Goal: Information Seeking & Learning: Learn about a topic

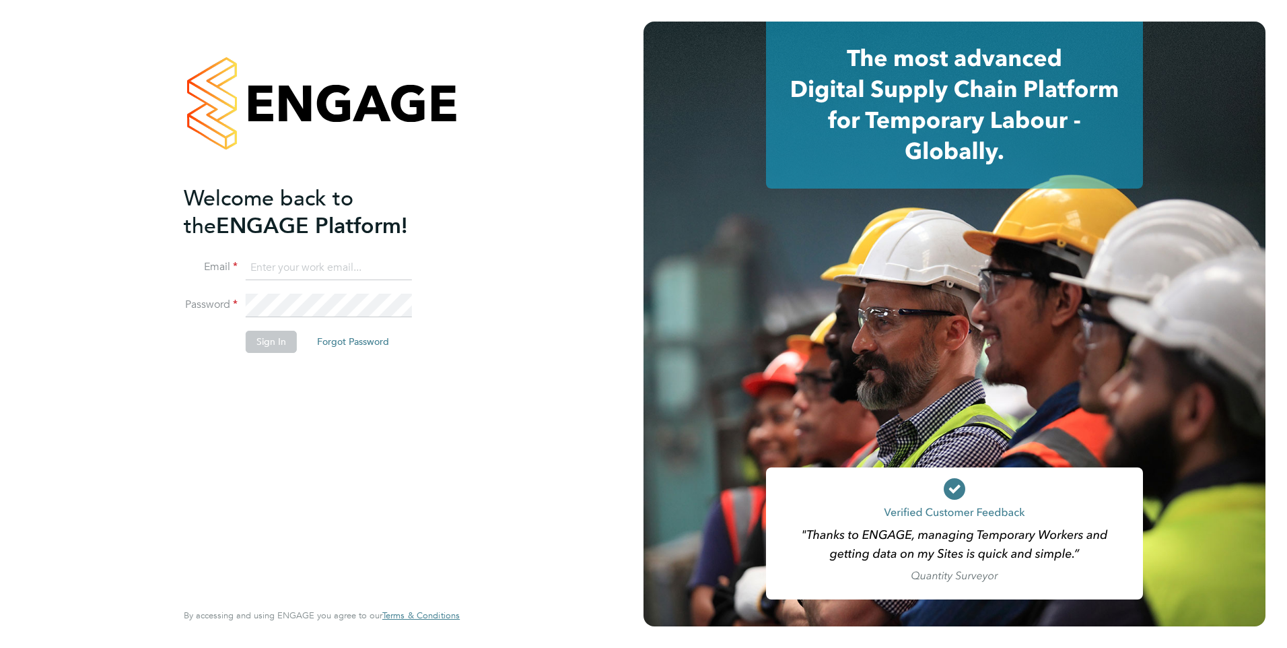
type input "eva@mmpconsultancy.co.uk"
click at [281, 326] on li "Password" at bounding box center [315, 313] width 263 height 38
click at [279, 329] on li "Password" at bounding box center [315, 313] width 263 height 38
click at [275, 340] on button "Sign In" at bounding box center [271, 342] width 51 height 22
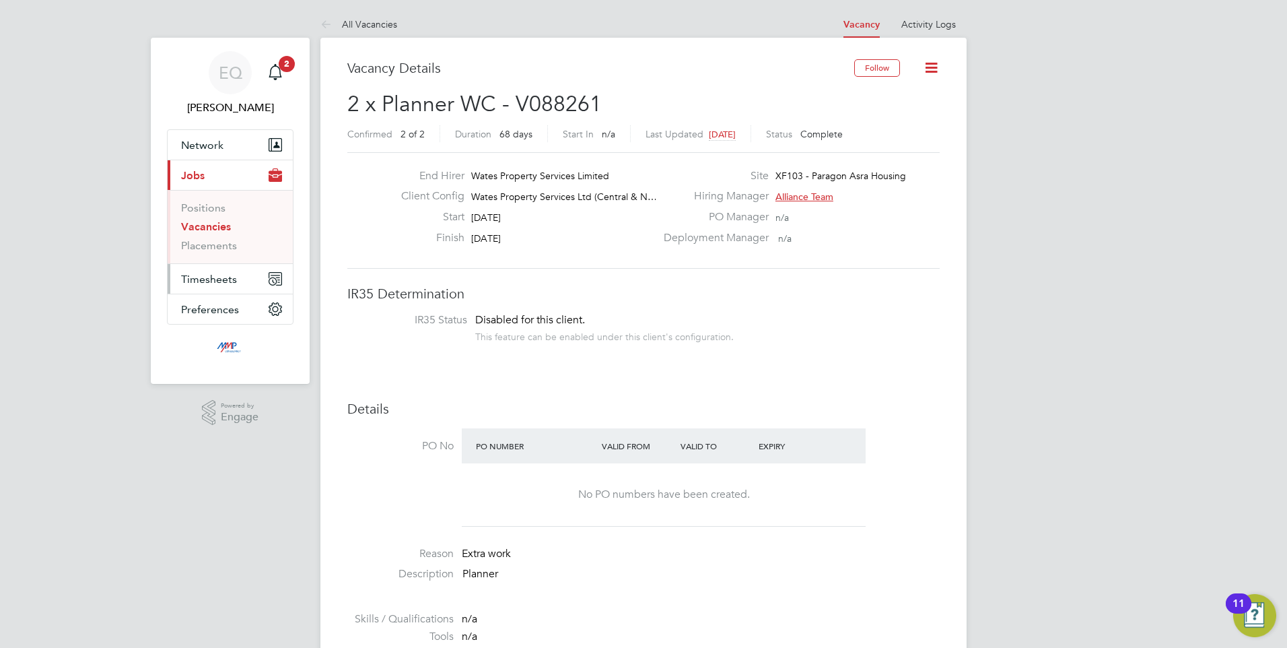
drag, startPoint x: 201, startPoint y: 230, endPoint x: 255, endPoint y: 277, distance: 71.1
click at [201, 230] on link "Vacancies" at bounding box center [206, 226] width 50 height 13
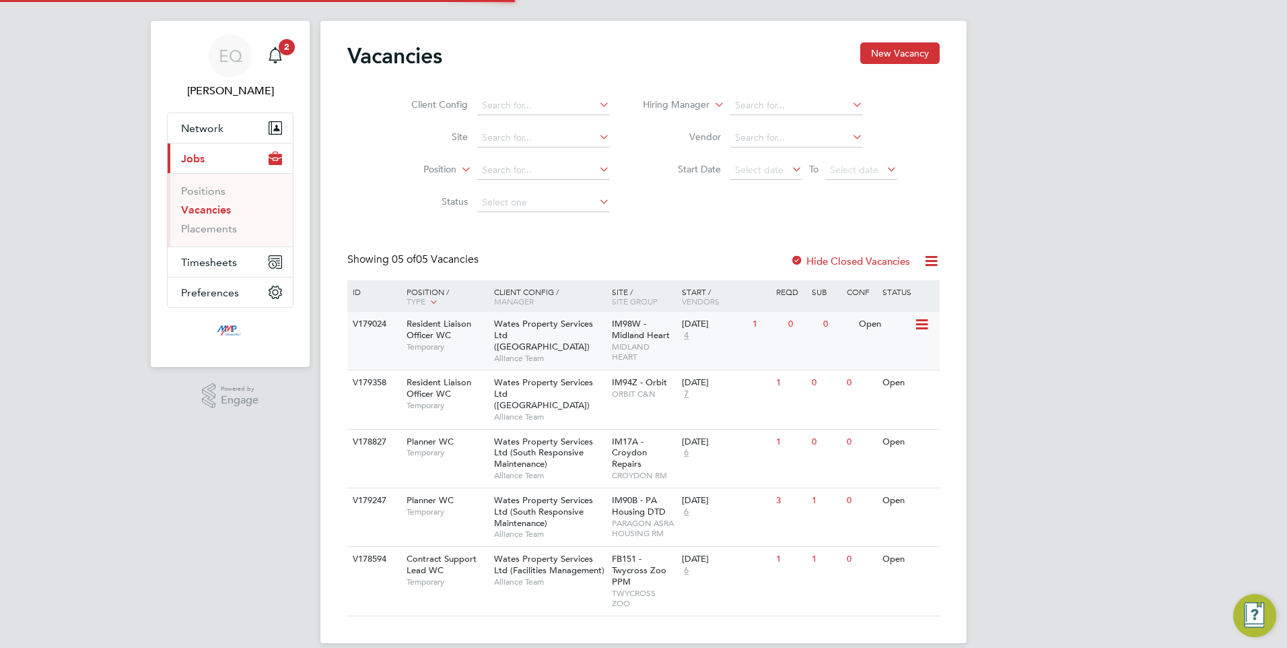
scroll to position [22, 0]
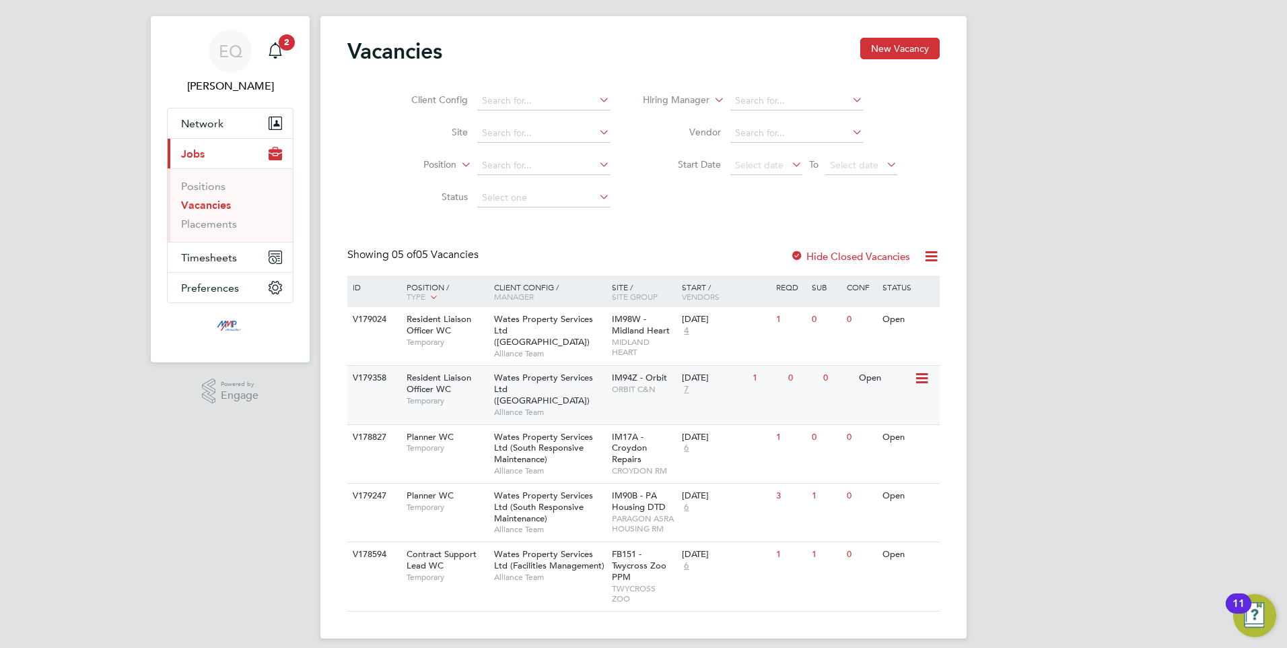
click at [429, 385] on span "Resident Liaison Officer WC" at bounding box center [439, 383] width 65 height 23
click at [688, 331] on span "4" at bounding box center [686, 330] width 9 height 11
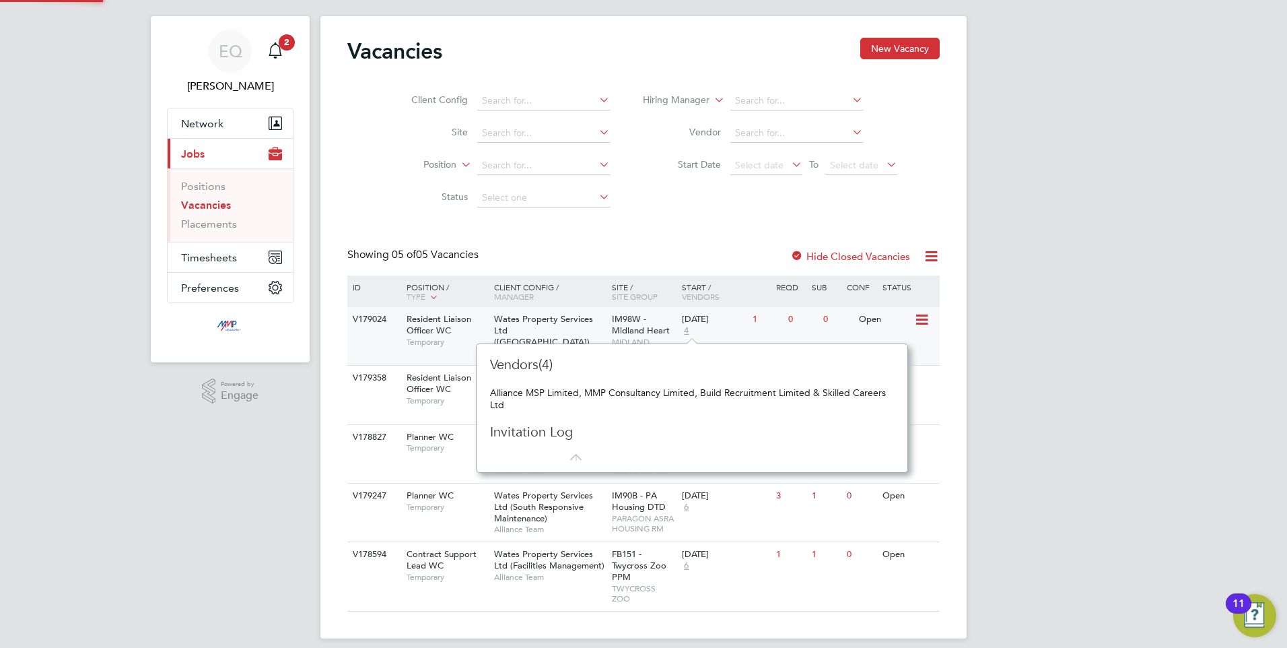
scroll to position [129, 421]
click at [157, 424] on div "EQ Eva Quinn Notifications 2 Applications: Network Businesses Sites Workers Con…" at bounding box center [643, 318] width 1287 height 681
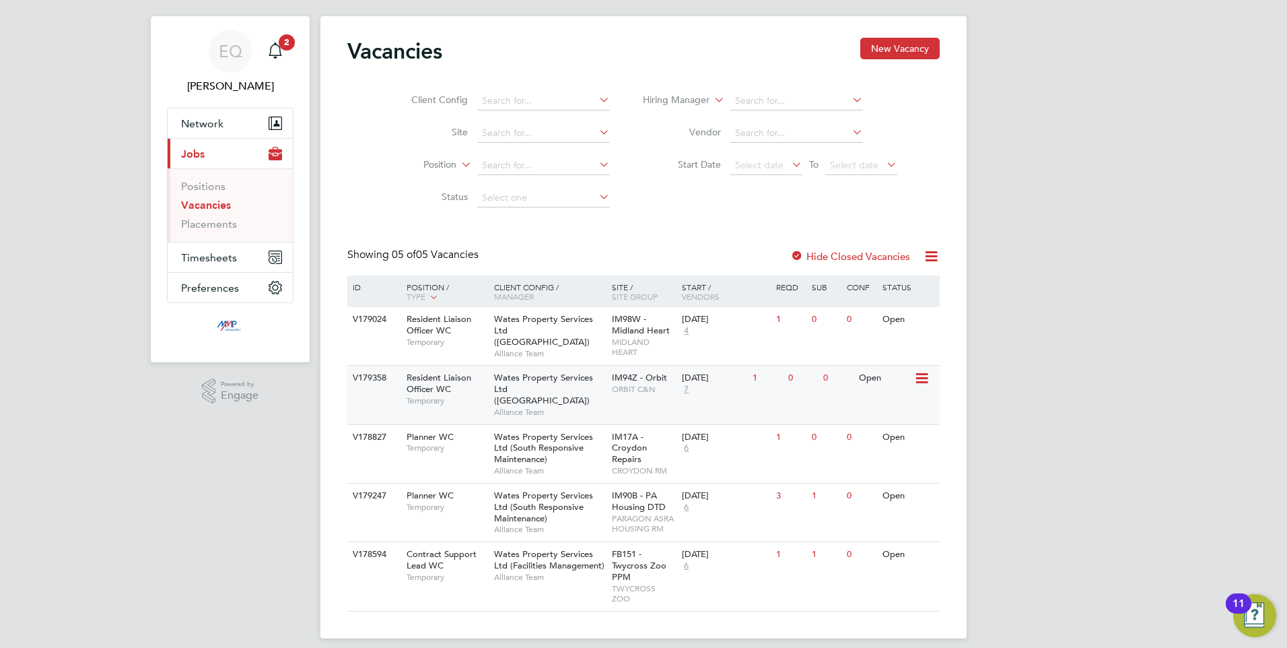
click at [688, 387] on span "7" at bounding box center [686, 389] width 9 height 11
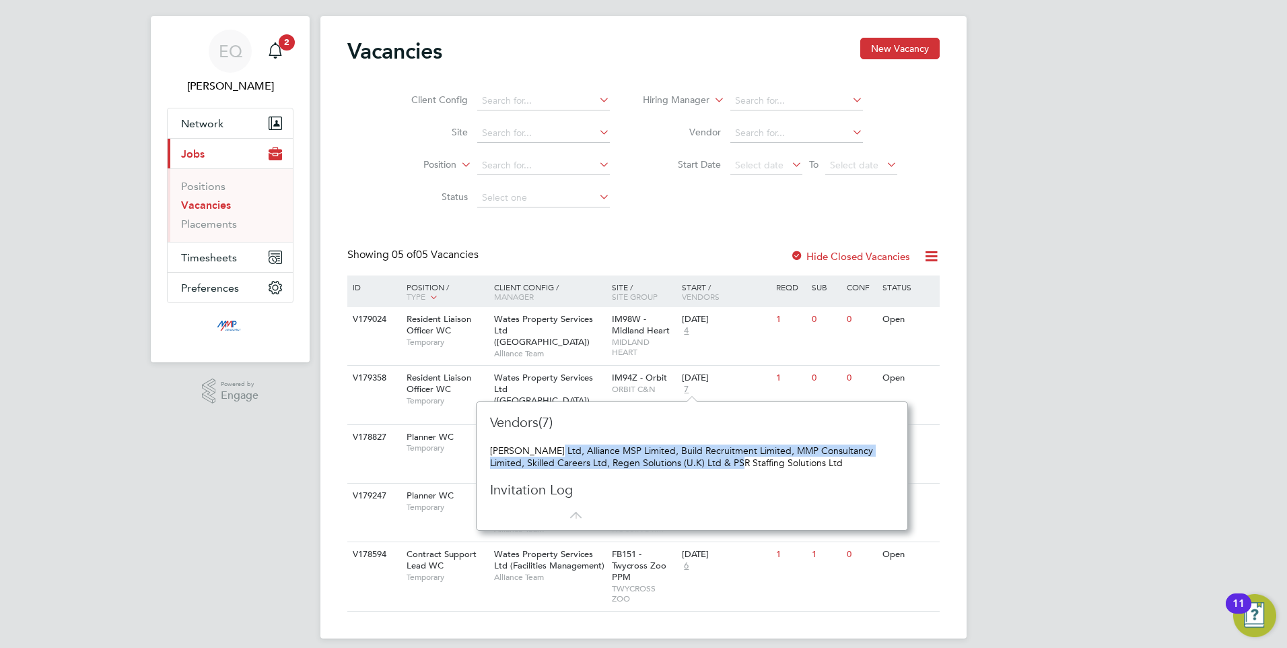
drag, startPoint x: 550, startPoint y: 447, endPoint x: 749, endPoint y: 466, distance: 200.2
click at [749, 466] on div "Daniel Owen Ltd, Alliance MSP Limited, Build Recruitment Limited, MMP Consultan…" at bounding box center [692, 456] width 404 height 24
drag, startPoint x: 749, startPoint y: 466, endPoint x: 729, endPoint y: 477, distance: 23.5
click at [729, 477] on div "Vendors(7) Daniel Owen Ltd, Alliance MSP Limited, Build Recruitment Limited, MM…" at bounding box center [692, 466] width 404 height 106
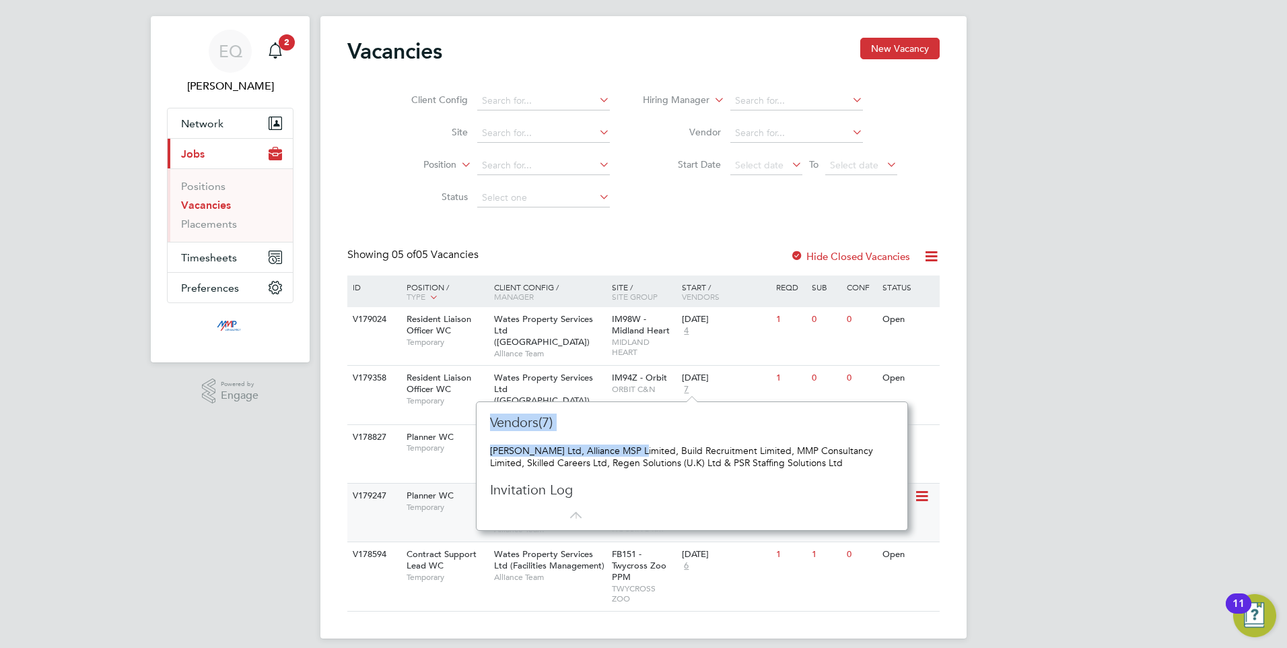
drag, startPoint x: 796, startPoint y: 472, endPoint x: 917, endPoint y: 504, distance: 125.4
click at [917, 504] on div "Vacancies New Vacancy Client Config Site Position Status Hiring Manager Vendor …" at bounding box center [644, 327] width 646 height 622
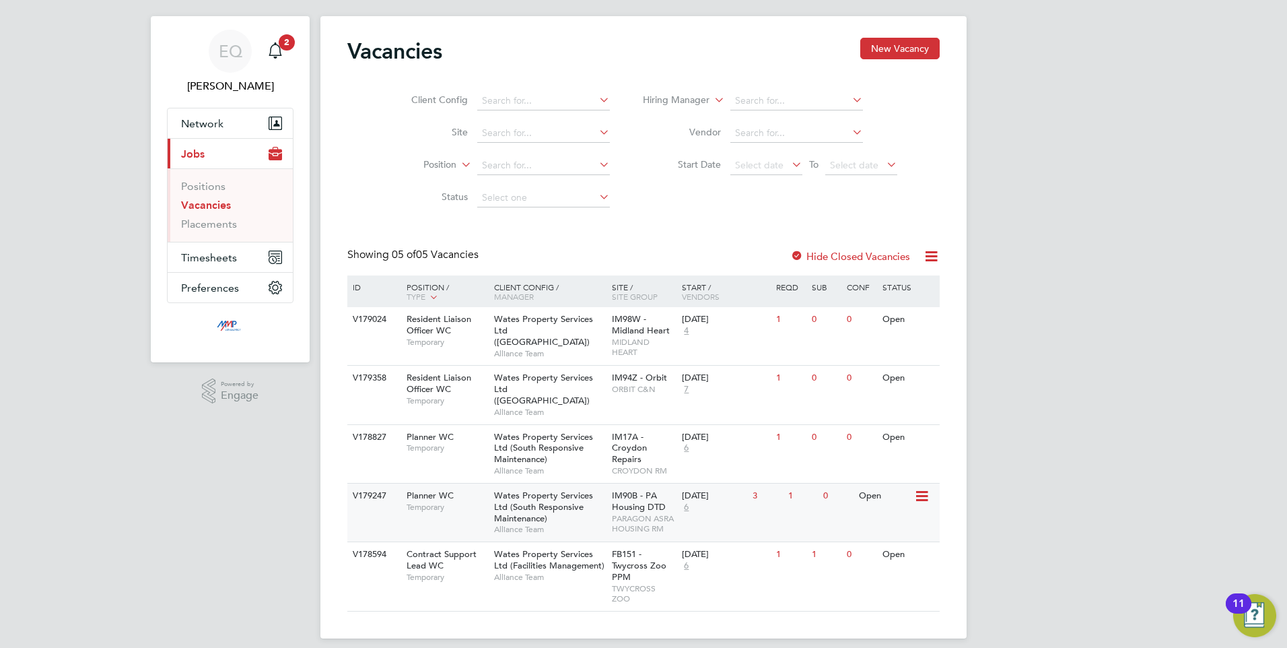
drag, startPoint x: 917, startPoint y: 504, endPoint x: 799, endPoint y: 471, distance: 123.2
click at [799, 483] on div "V179247 Planner WC Temporary Wates Property Services Ltd (South Responsive Main…" at bounding box center [643, 512] width 593 height 59
click at [687, 385] on span "7" at bounding box center [686, 389] width 9 height 11
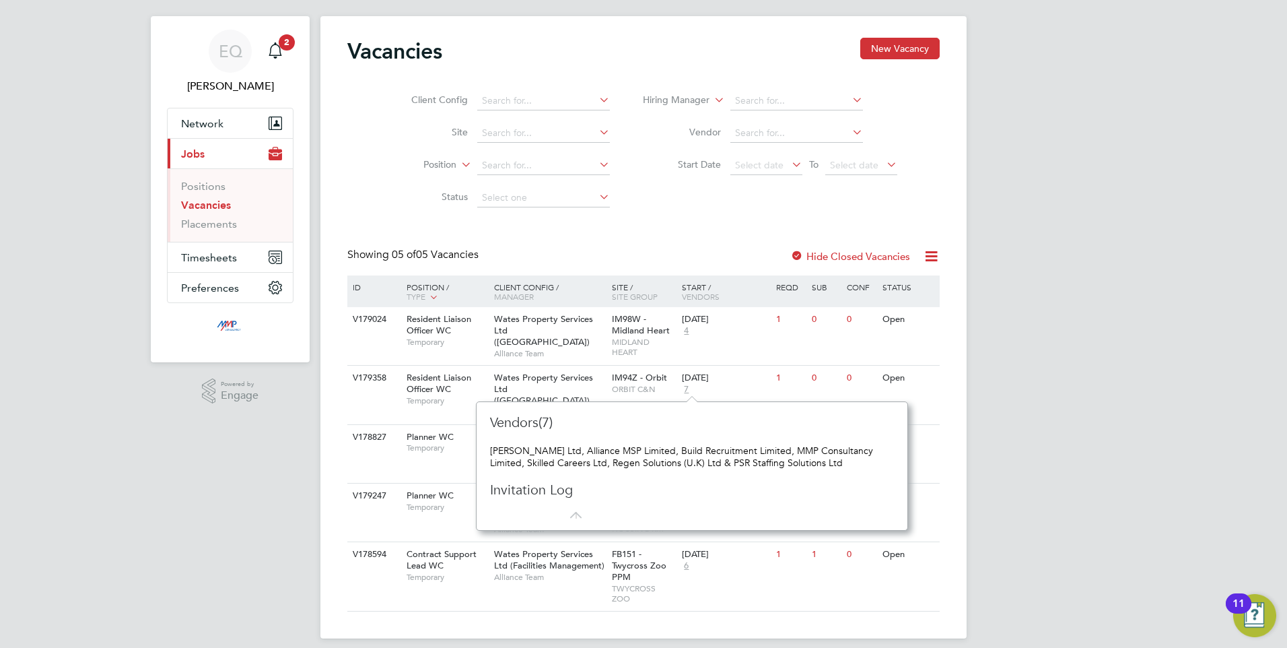
click at [611, 488] on h3 "Invitation Log" at bounding box center [608, 490] width 236 height 18
click at [676, 589] on div "FB151 - Twycross Zoo PPM TWYCROSS ZOO" at bounding box center [644, 576] width 71 height 69
click at [328, 516] on div "Vacancies New Vacancy Client Config Site Position Status Hiring Manager Vendor …" at bounding box center [644, 327] width 646 height 622
click at [145, 454] on div "EQ Eva Quinn Notifications 2 Applications: Network Businesses Sites Workers Con…" at bounding box center [643, 318] width 1287 height 681
click at [1173, 543] on div "EQ Eva Quinn Notifications 2 Applications: Network Businesses Sites Workers Con…" at bounding box center [643, 318] width 1287 height 681
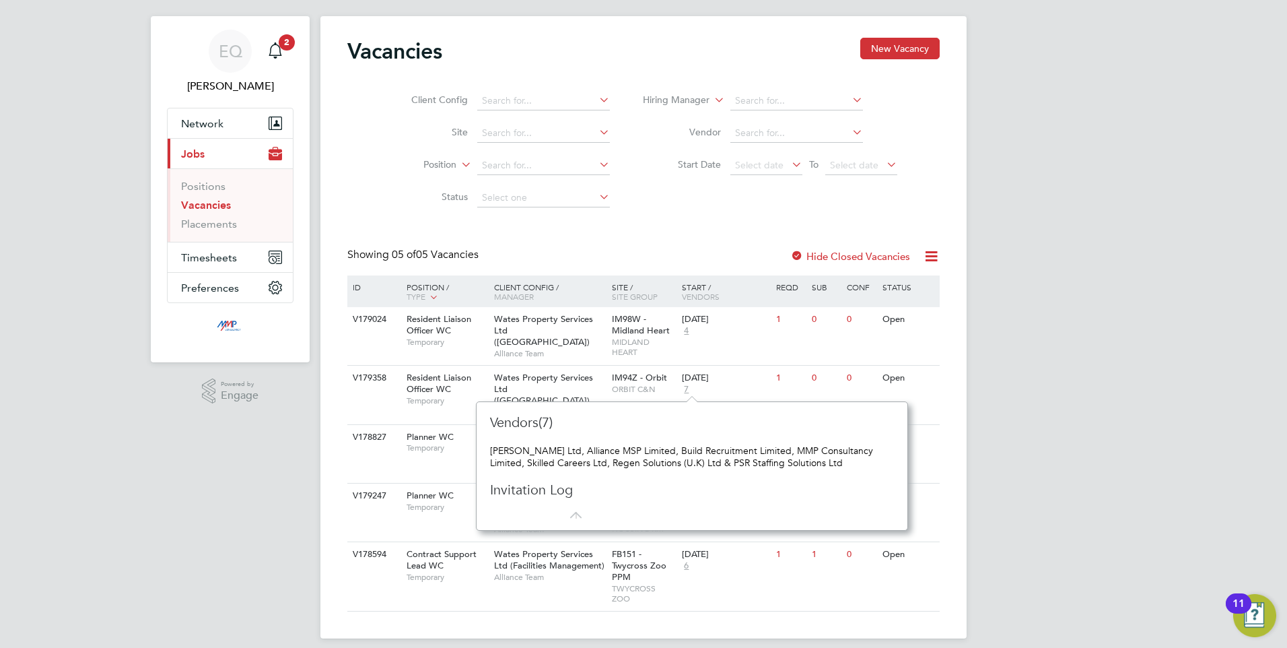
click at [378, 120] on li "Site" at bounding box center [500, 133] width 253 height 32
click at [275, 415] on div ".st0{fill:#C0C1C2;} Powered by Engage" at bounding box center [230, 391] width 159 height 58
click at [682, 242] on div "Vacancies New Vacancy Client Config Site Position Status Hiring Manager Vendor …" at bounding box center [643, 325] width 593 height 574
click at [272, 57] on icon "Main navigation" at bounding box center [275, 50] width 16 height 16
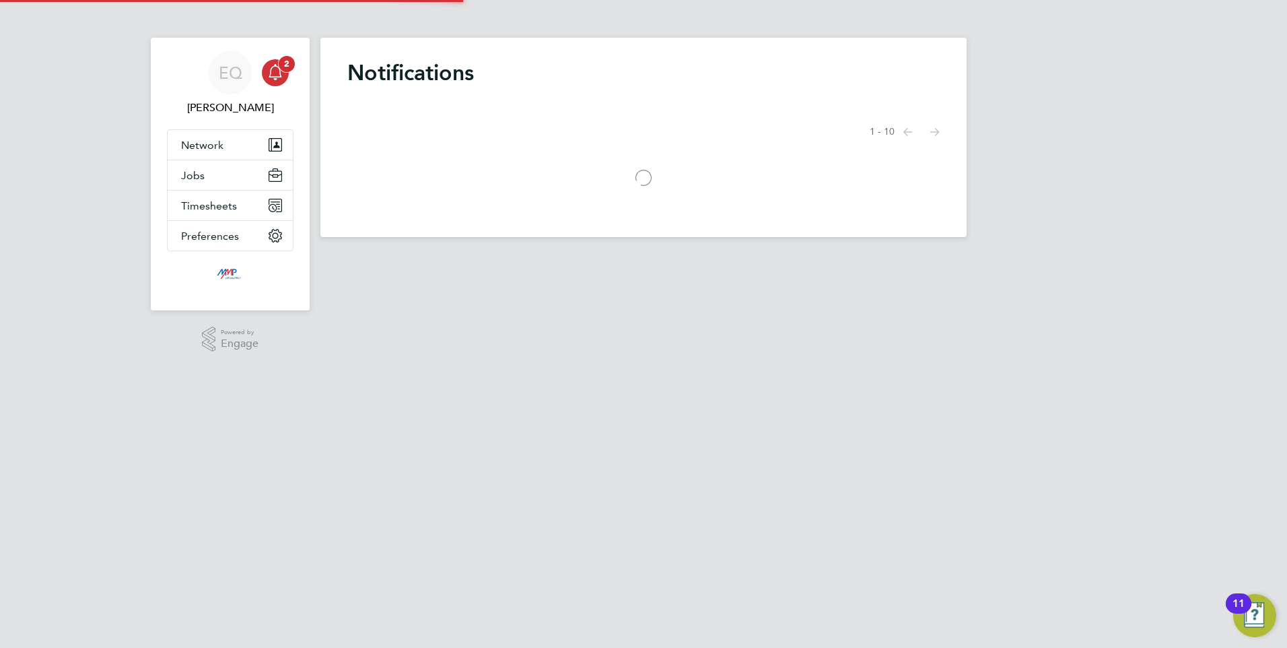
click at [272, 57] on link "Notifications 2" at bounding box center [275, 72] width 27 height 43
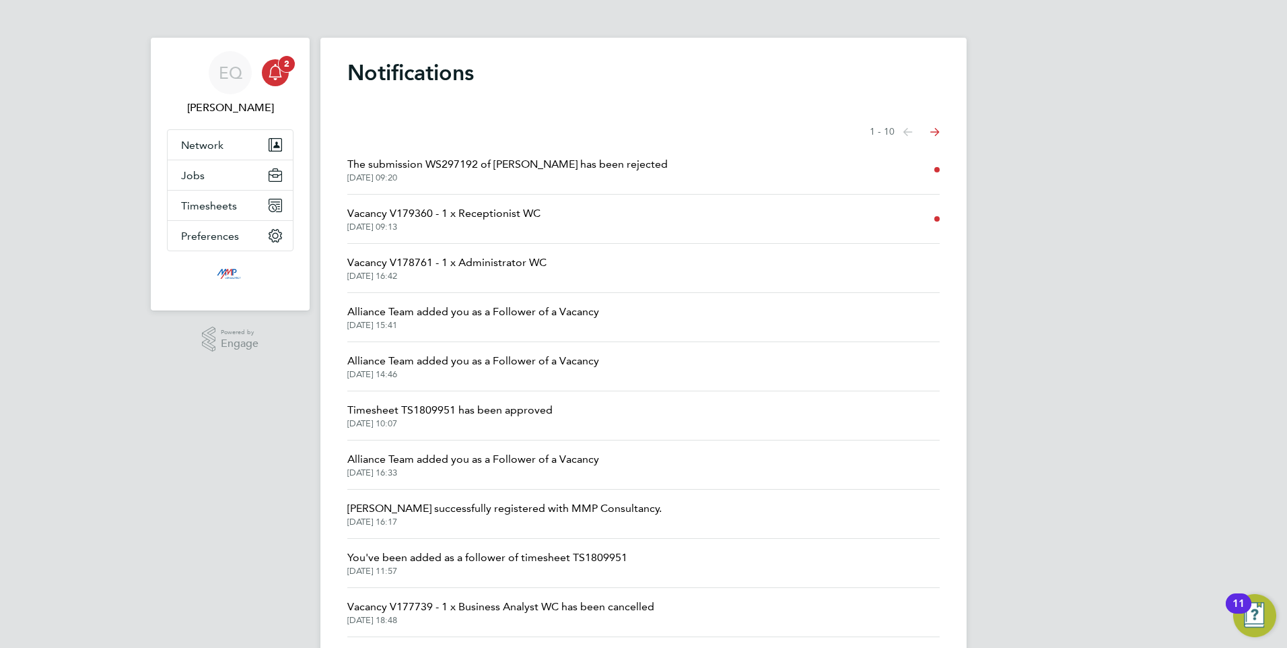
click at [278, 64] on app-alerts-badge "2" at bounding box center [287, 64] width 18 height 18
click at [279, 64] on span "2" at bounding box center [287, 64] width 16 height 16
click at [268, 67] on icon "Main navigation" at bounding box center [275, 72] width 16 height 16
click at [269, 69] on icon "Main navigation" at bounding box center [275, 72] width 16 height 16
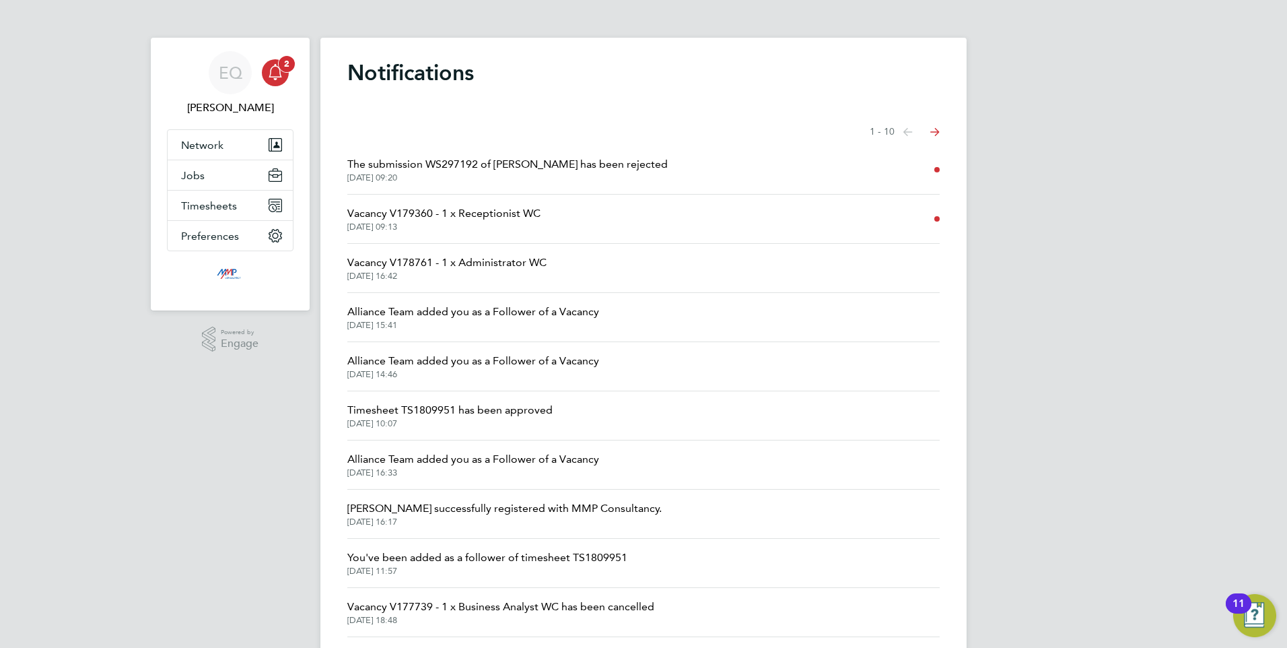
click at [269, 69] on icon "Main navigation" at bounding box center [275, 72] width 16 height 16
click at [270, 73] on icon "Main navigation" at bounding box center [275, 72] width 16 height 16
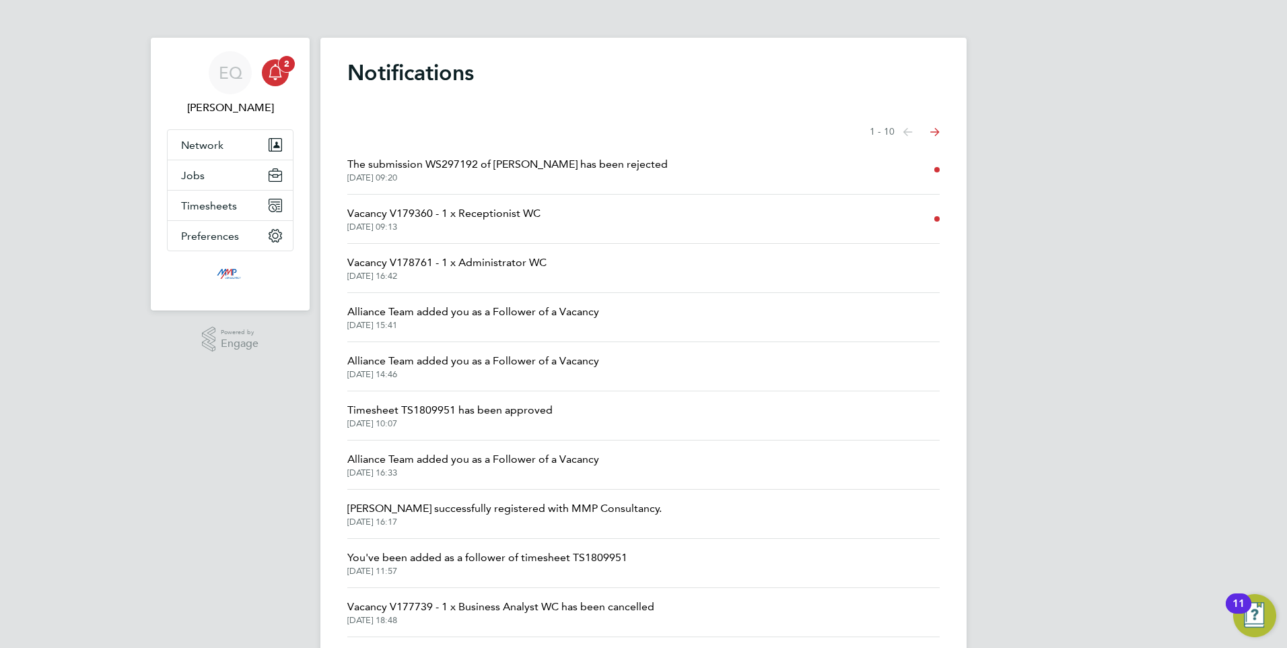
click at [270, 73] on icon "Main navigation" at bounding box center [275, 72] width 16 height 16
drag, startPoint x: 270, startPoint y: 73, endPoint x: 224, endPoint y: 6, distance: 81.3
click at [270, 72] on icon "Main navigation" at bounding box center [275, 72] width 16 height 16
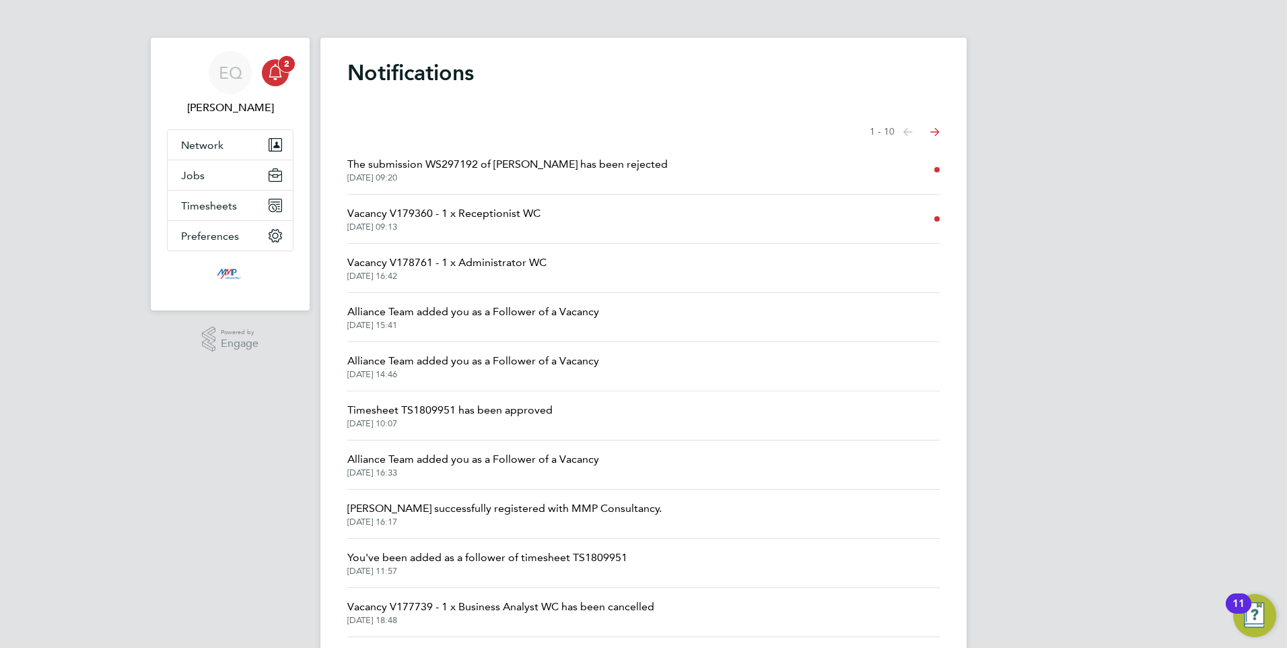
click at [273, 63] on div "Main navigation" at bounding box center [275, 72] width 27 height 27
click at [275, 76] on icon "Main navigation" at bounding box center [275, 72] width 16 height 16
click at [275, 77] on icon "Main navigation" at bounding box center [275, 70] width 13 height 13
click at [217, 176] on button "Jobs" at bounding box center [230, 175] width 125 height 30
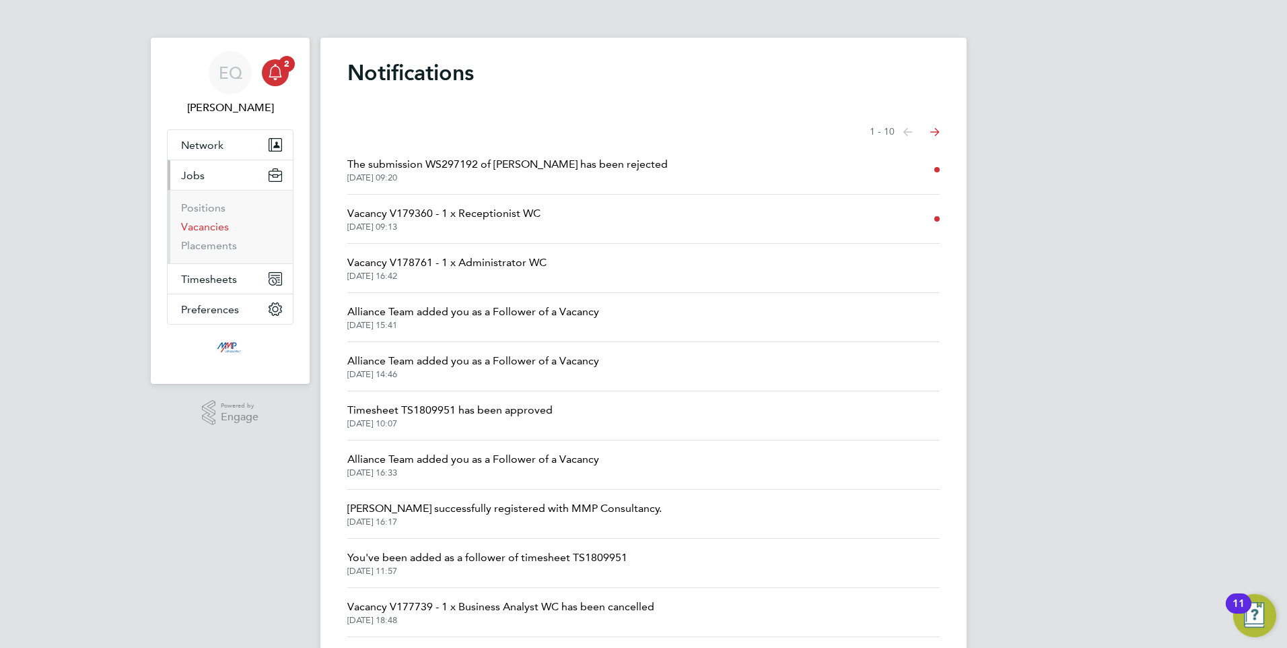
click at [213, 232] on link "Vacancies" at bounding box center [205, 226] width 48 height 13
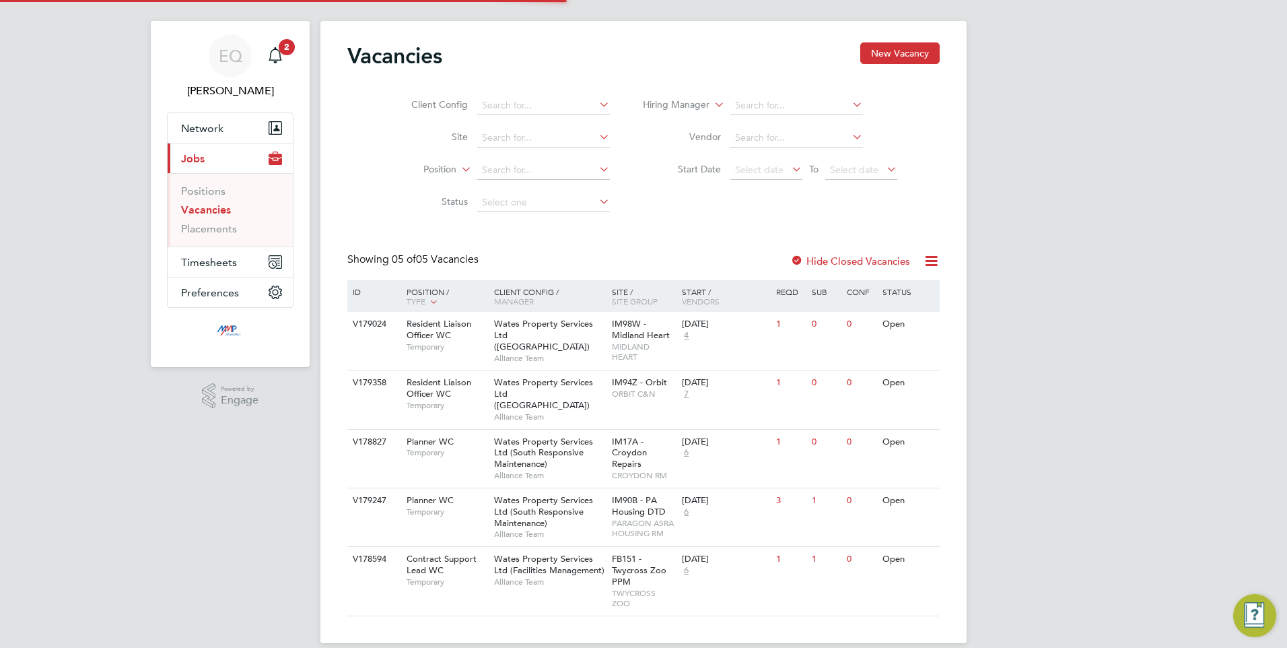
scroll to position [22, 0]
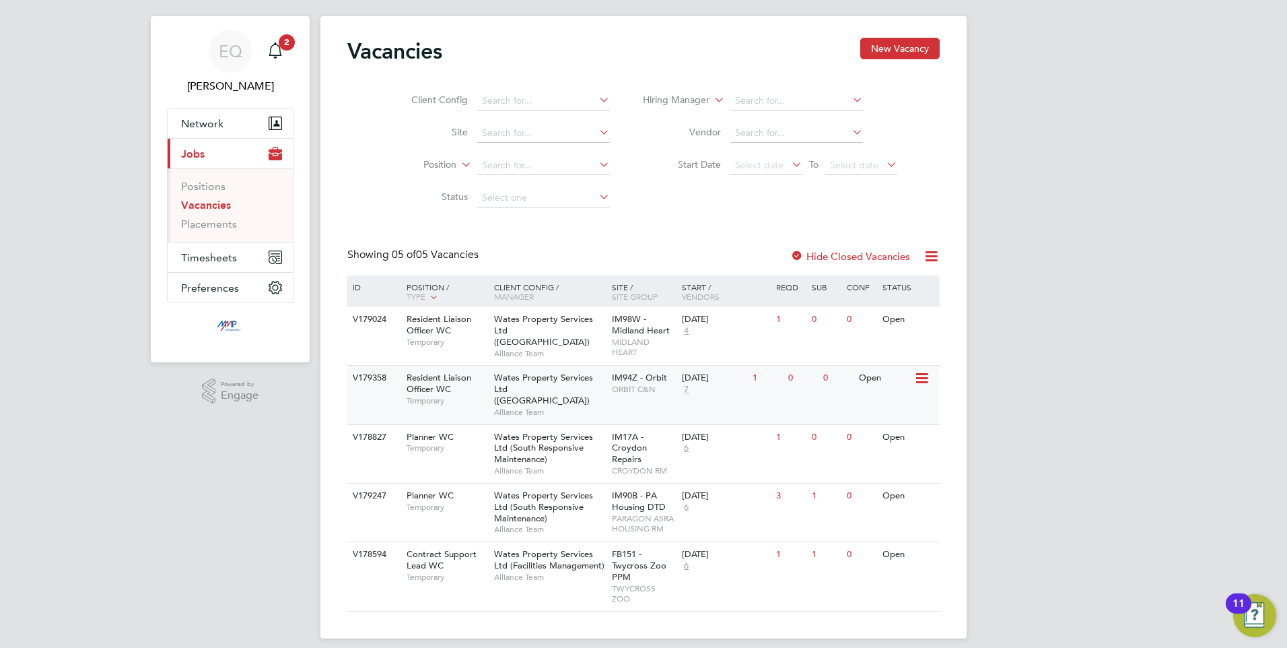
click at [685, 389] on span "7" at bounding box center [686, 389] width 9 height 11
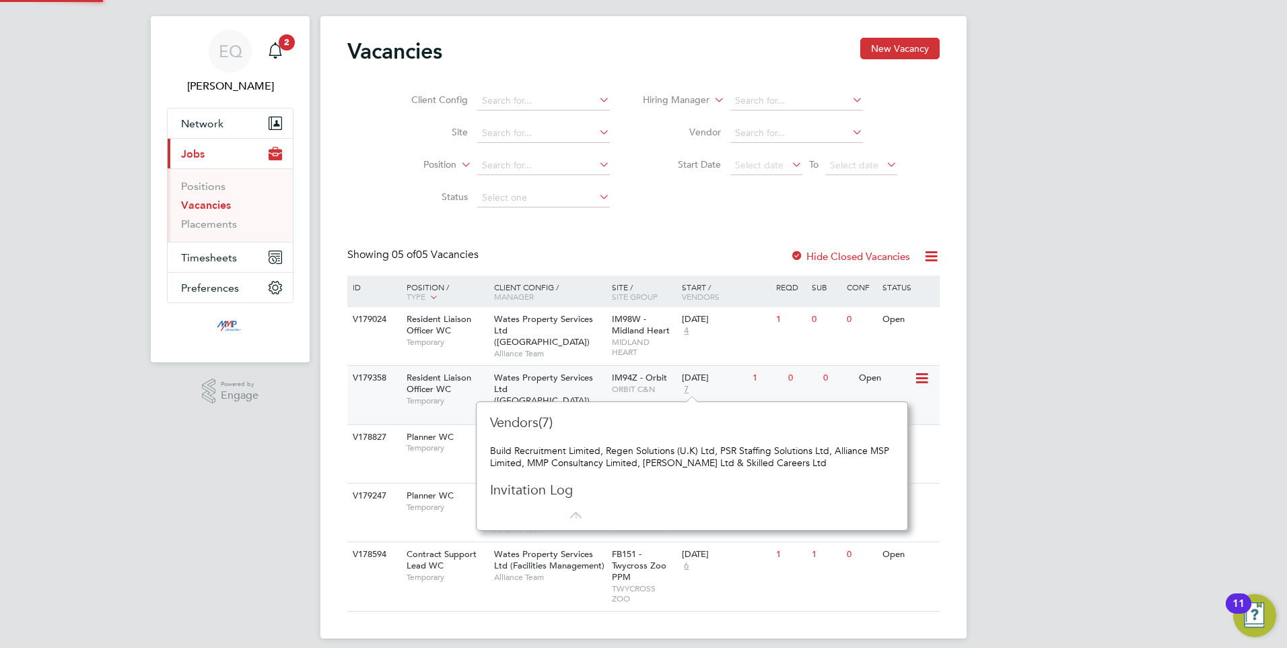
scroll to position [12, 9]
drag, startPoint x: 830, startPoint y: 453, endPoint x: 851, endPoint y: 453, distance: 21.5
click at [851, 453] on div "Build Recruitment Limited, Regen Solutions (U.K) Ltd, PSR Staffing Solutions Lt…" at bounding box center [692, 456] width 404 height 24
drag, startPoint x: 851, startPoint y: 453, endPoint x: 792, endPoint y: 538, distance: 103.5
click at [792, 541] on div "V178594 Contract Support Lead WC Temporary Wates Property Services Ltd (Facilit…" at bounding box center [643, 575] width 593 height 69
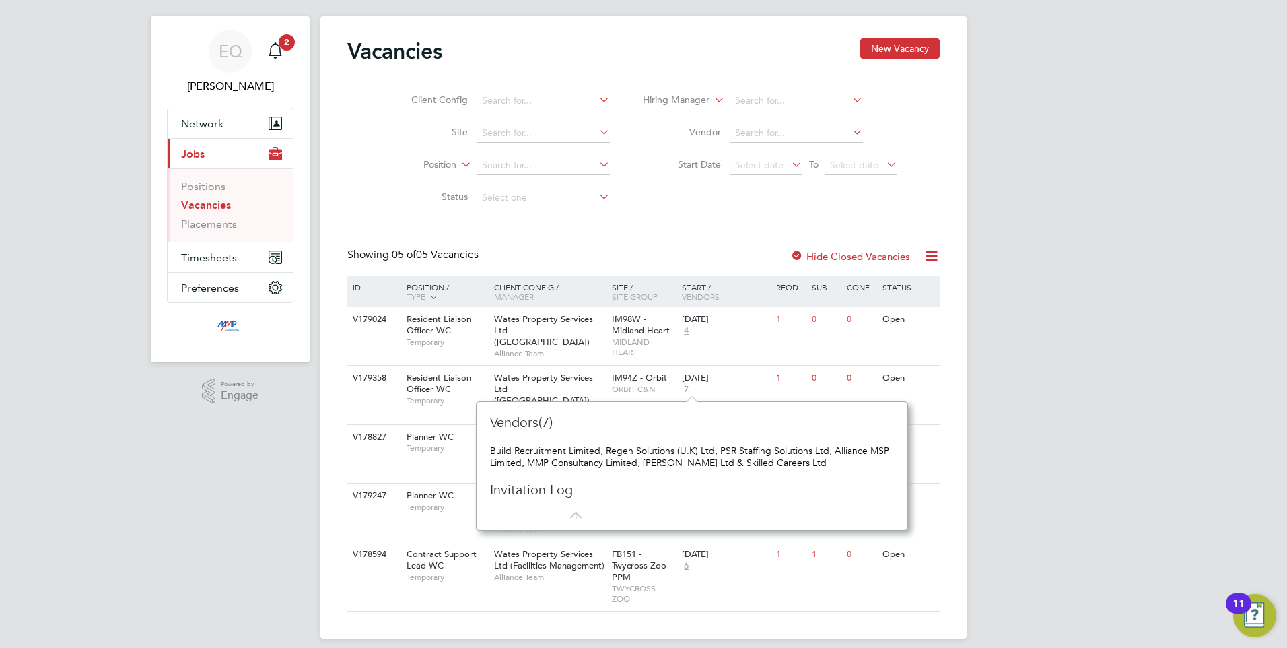
click at [524, 502] on div "Vendors(7) Build Recruitment Limited, Regen Solutions (U.K) Ltd, PSR Staffing S…" at bounding box center [692, 466] width 404 height 106
click at [241, 488] on div "EQ Eva Quinn Notifications Applications: Network Businesses Sites Workers Conta…" at bounding box center [643, 318] width 1287 height 681
click at [689, 560] on span "6" at bounding box center [686, 565] width 9 height 11
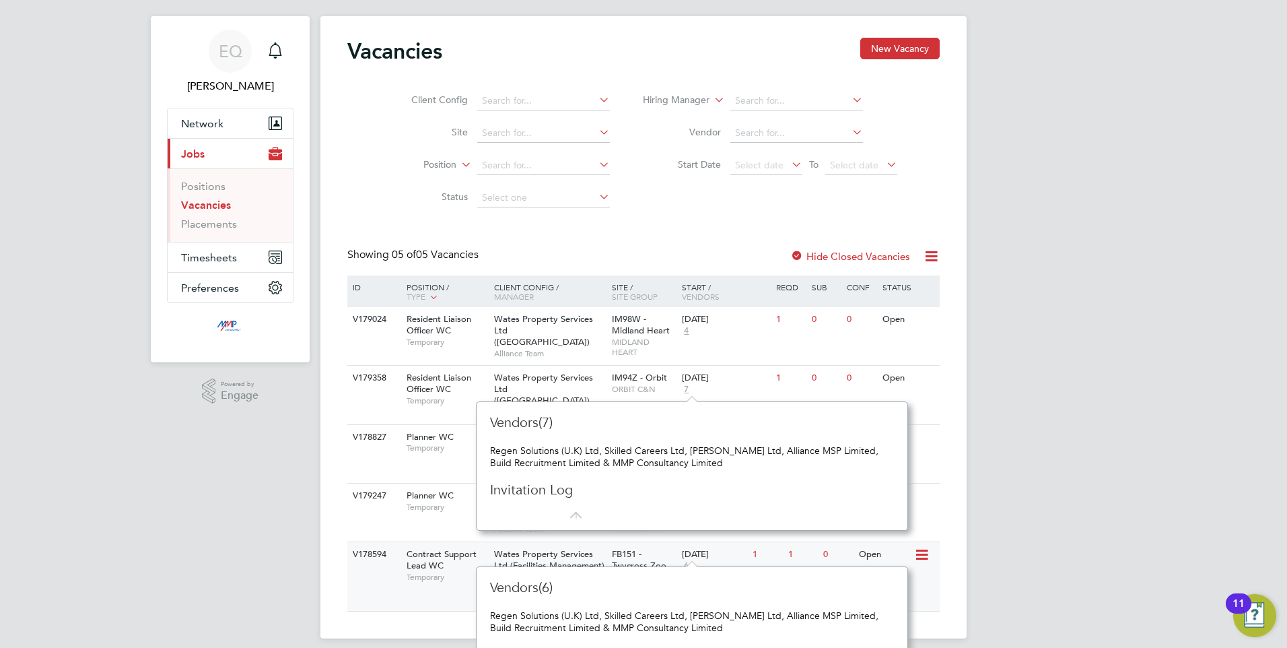
scroll to position [69, 0]
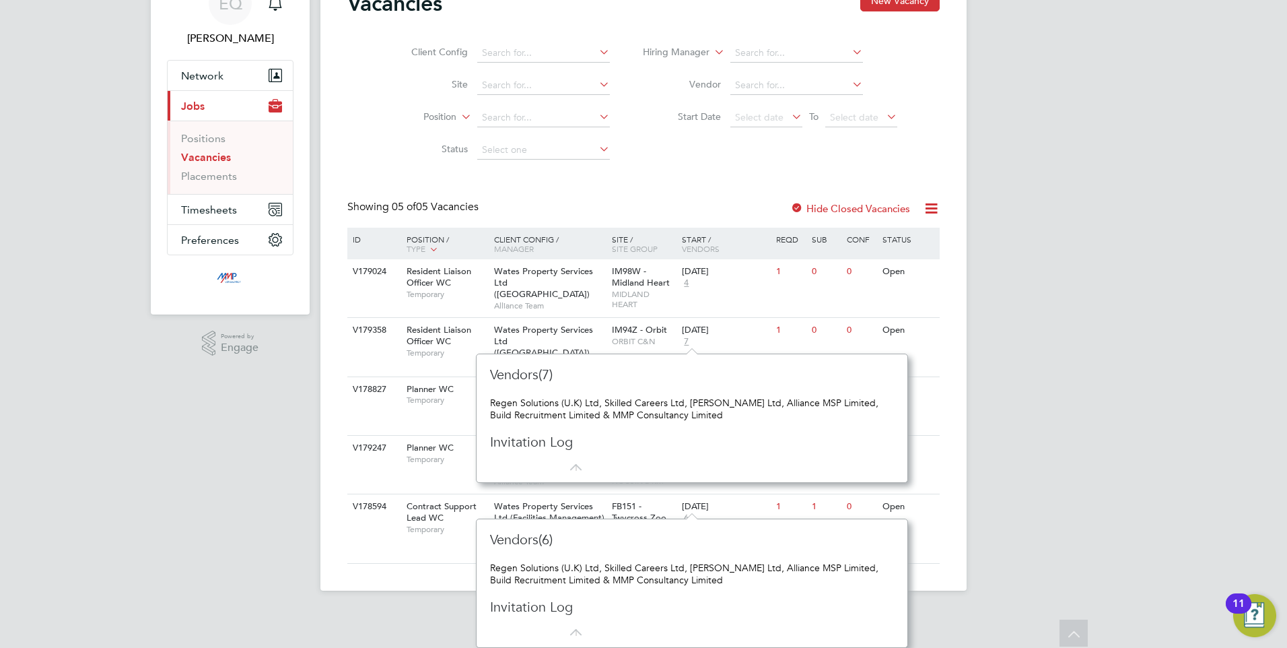
click at [95, 506] on div "EQ Eva Quinn Notifications Applications: Network Businesses Sites Workers Conta…" at bounding box center [643, 271] width 1287 height 681
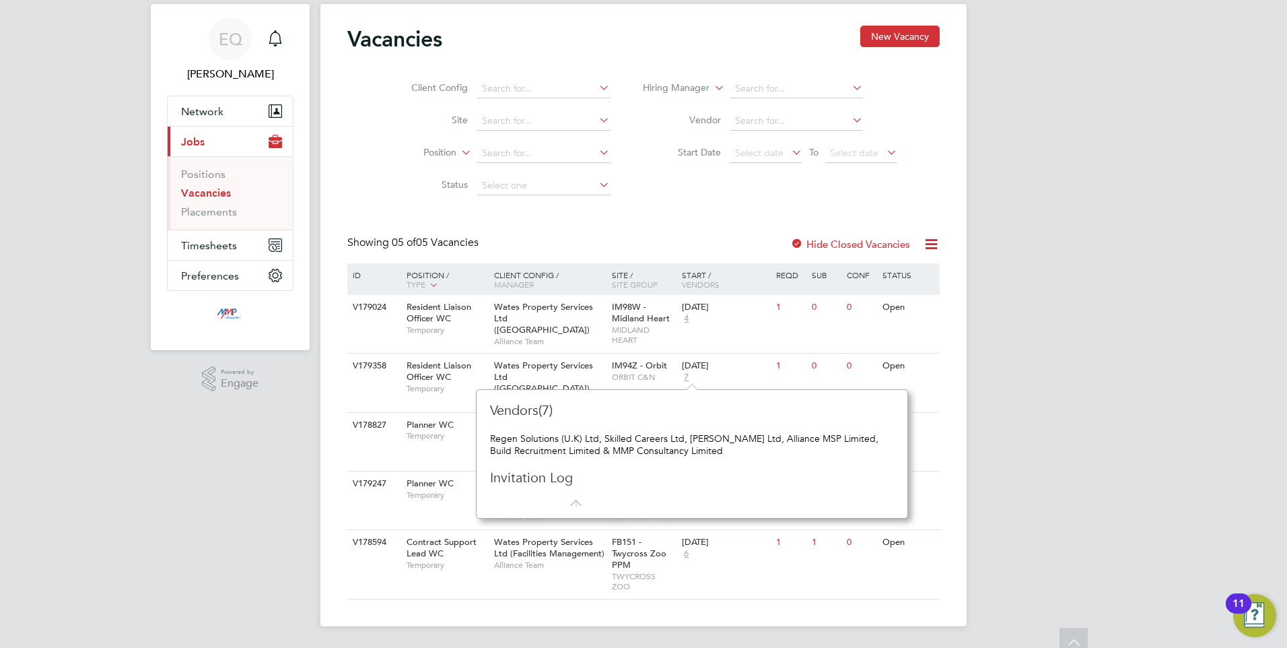
scroll to position [22, 0]
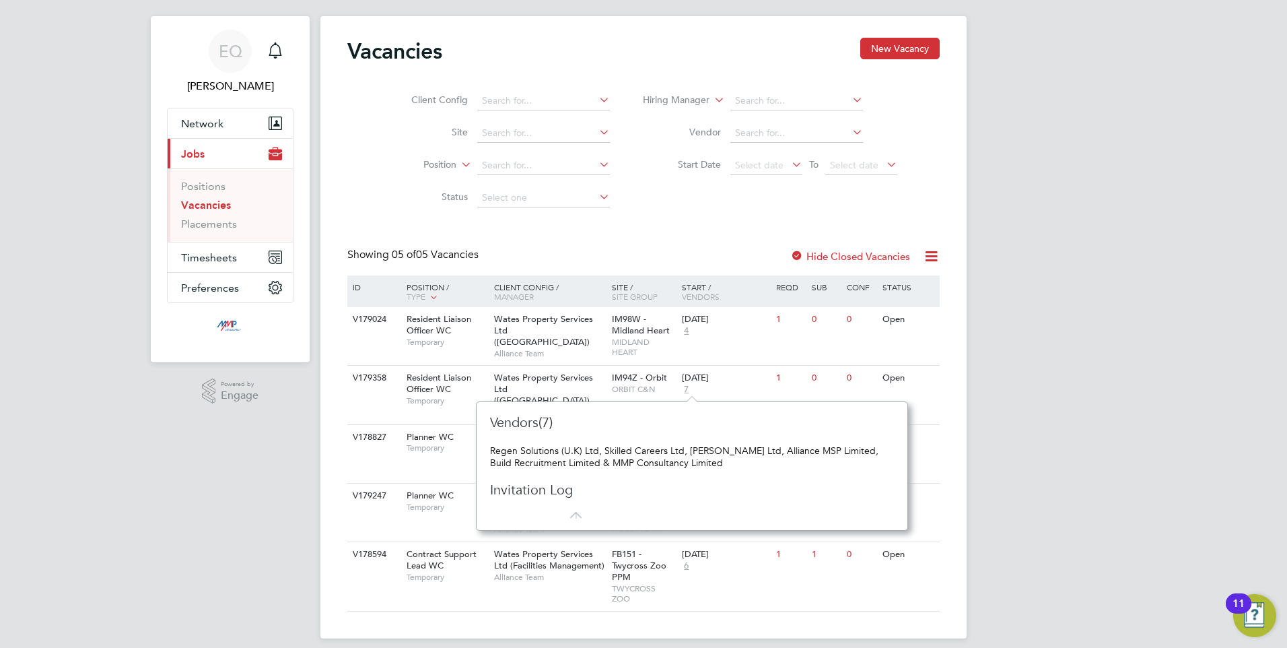
click at [220, 217] on li "Vacancies" at bounding box center [231, 208] width 101 height 19
click at [219, 224] on link "Placements" at bounding box center [209, 223] width 56 height 13
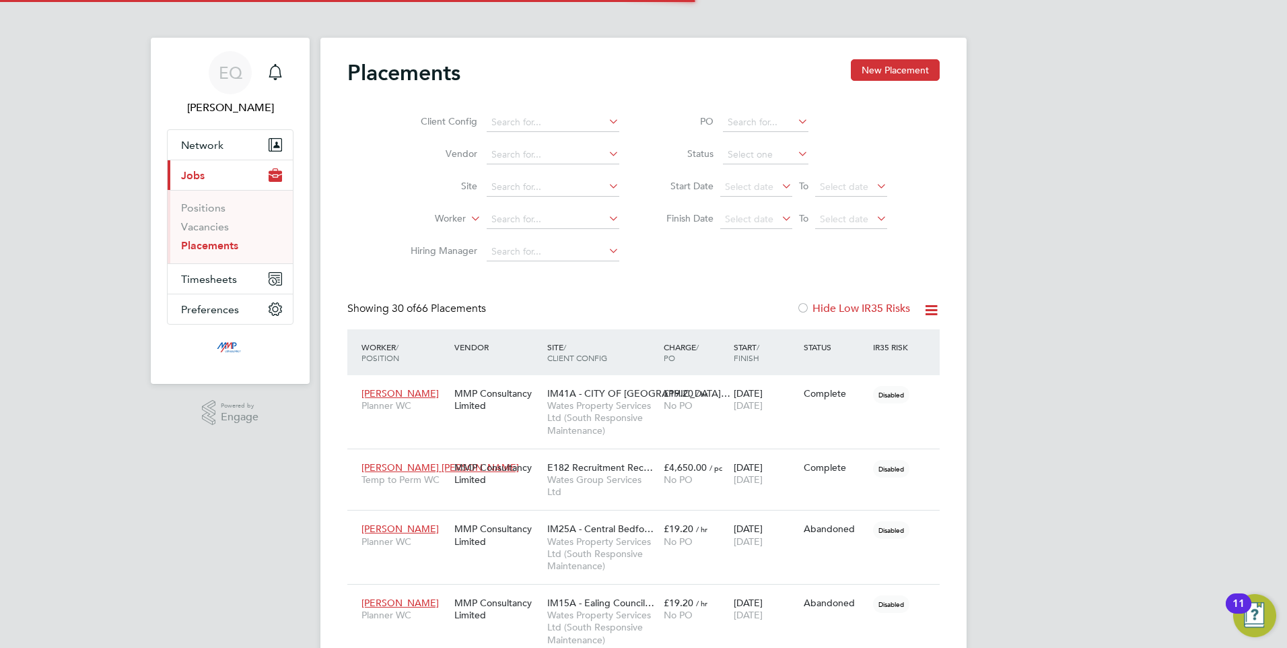
scroll to position [39, 94]
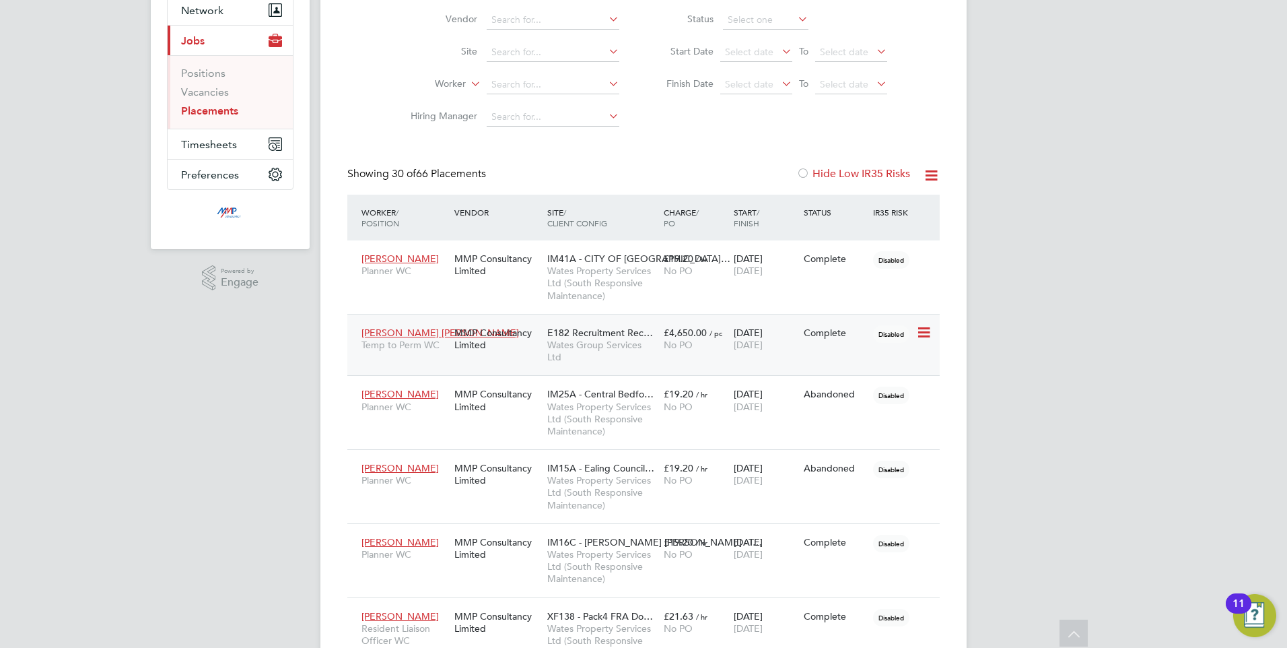
click at [422, 358] on div "Roxanne Glen Temp to Perm WC MMP Consultancy Limited E182 Recruitment Rec… Wate…" at bounding box center [643, 345] width 593 height 62
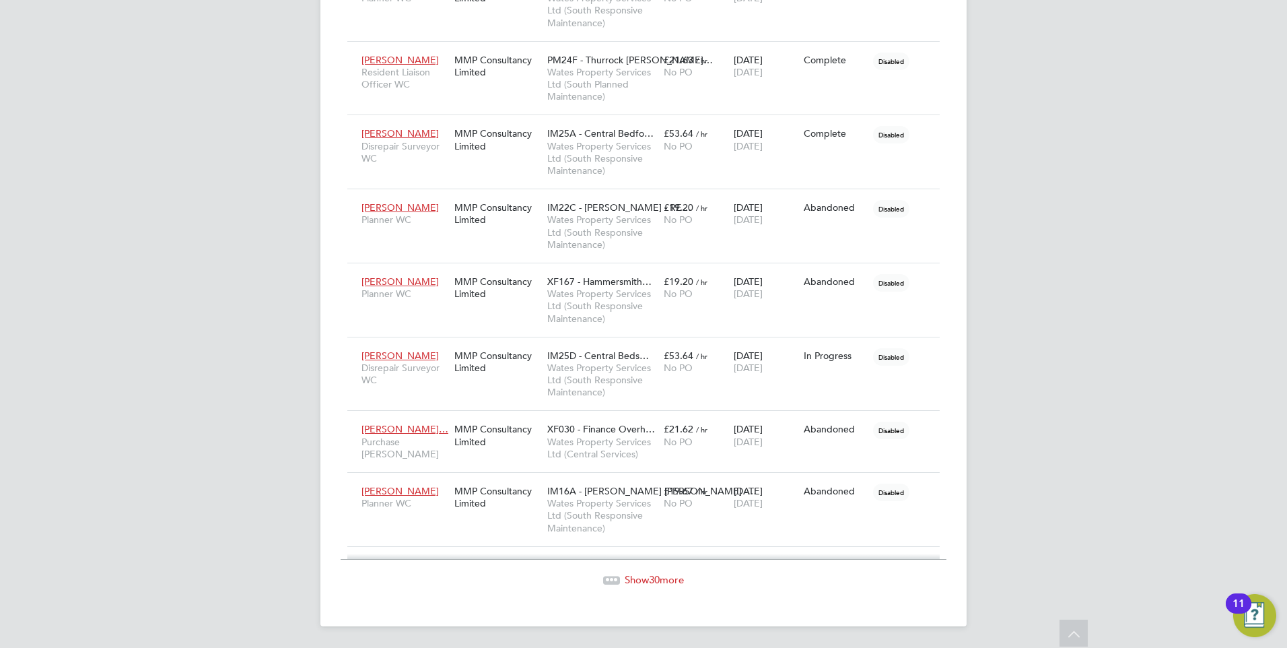
click at [636, 572] on div "Show 30 more" at bounding box center [644, 570] width 606 height 33
click at [629, 578] on span "Show 30 more" at bounding box center [654, 579] width 59 height 13
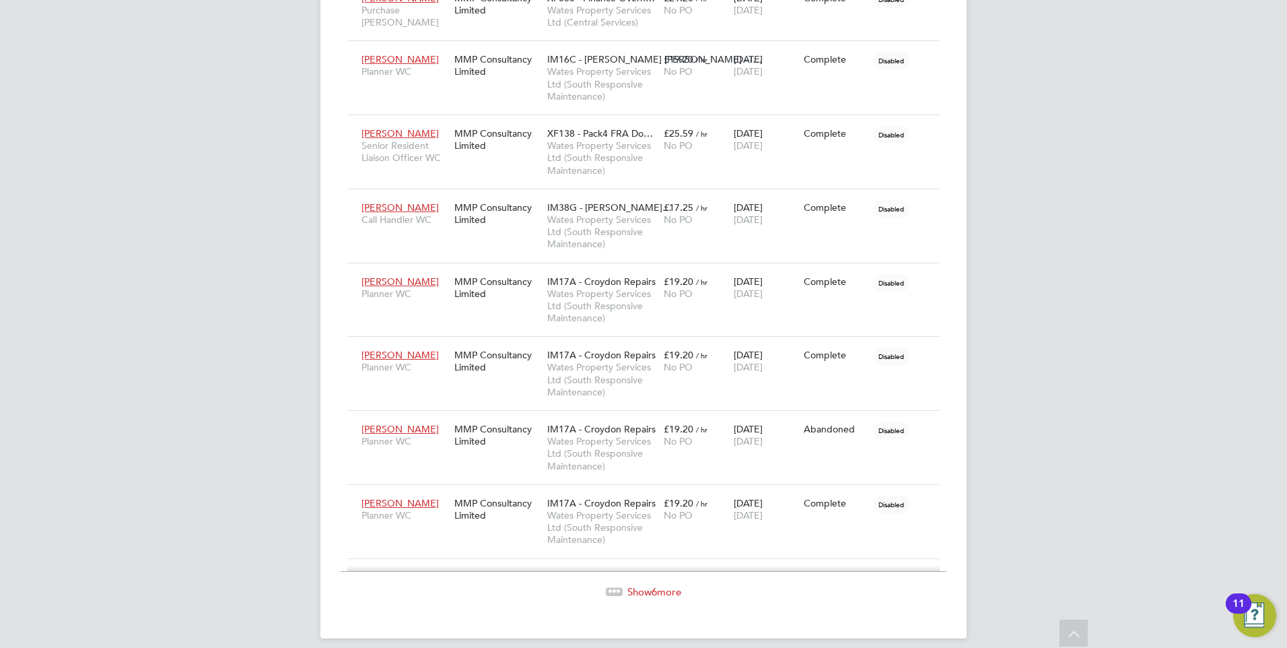
click at [659, 585] on span "Show 6 more" at bounding box center [655, 591] width 54 height 13
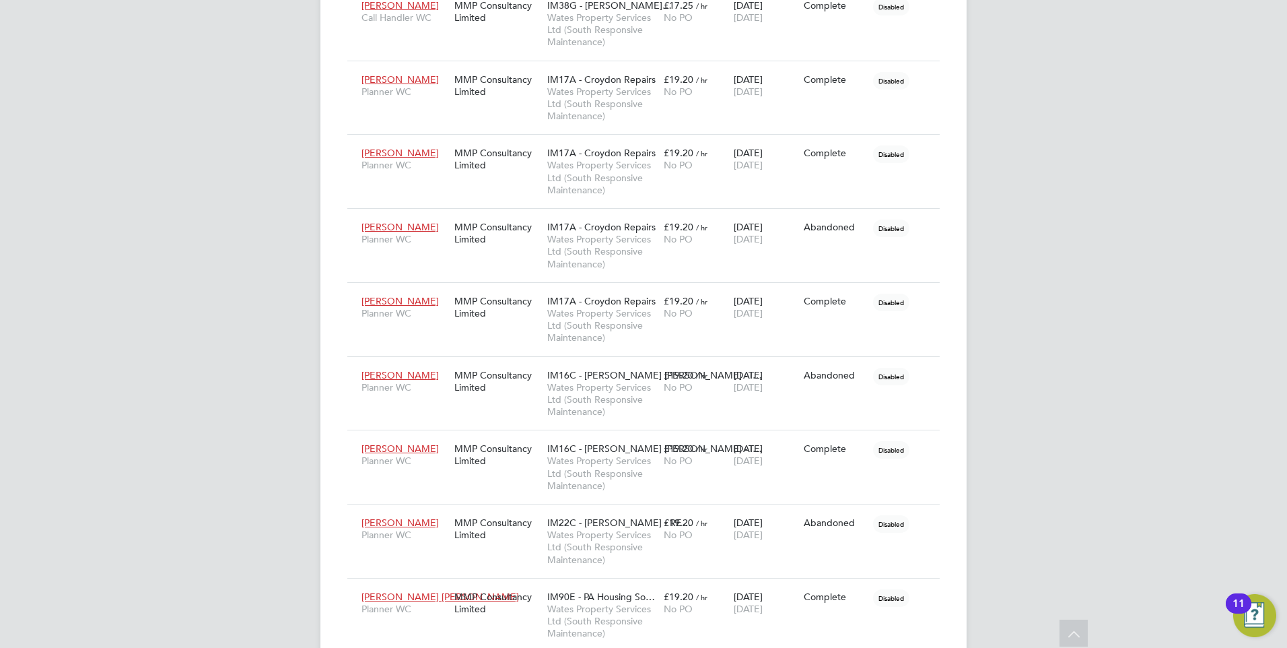
scroll to position [4557, 0]
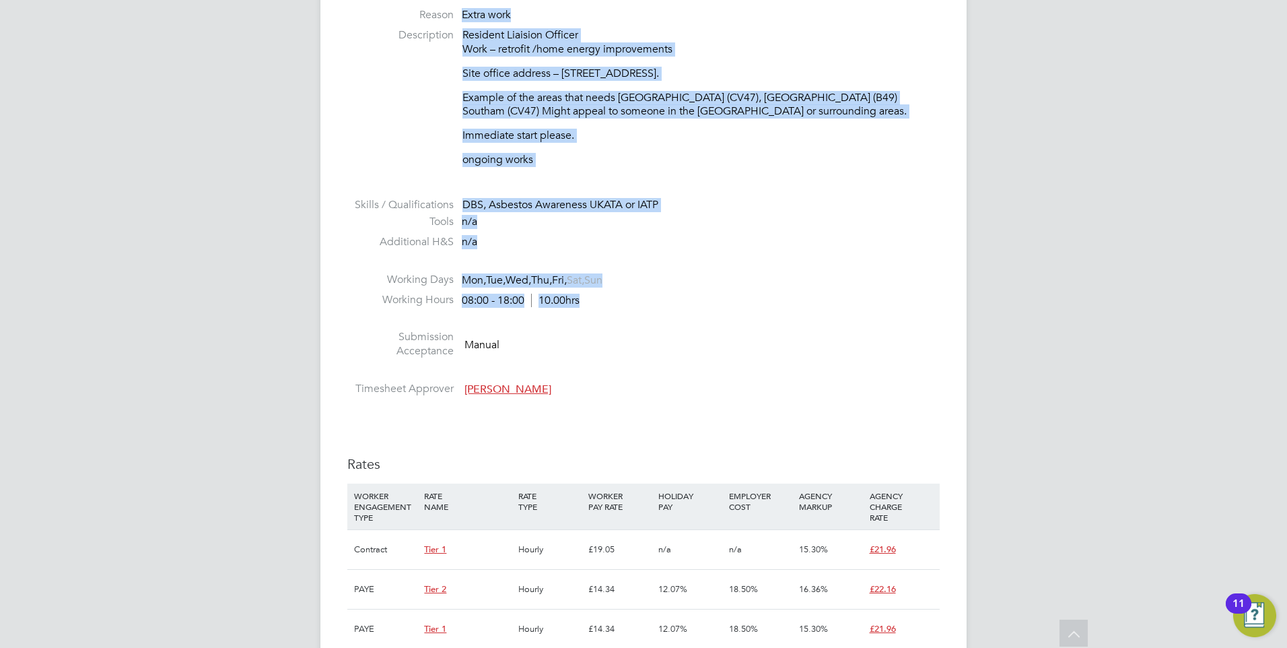
drag, startPoint x: 625, startPoint y: 279, endPoint x: 395, endPoint y: 25, distance: 343.2
click at [395, 25] on ul "PO No PO Number Valid From Valid To Expiry No PO numbers have been created. Rea…" at bounding box center [643, 146] width 593 height 512
drag, startPoint x: 395, startPoint y: 25, endPoint x: 688, endPoint y: 120, distance: 307.9
click at [688, 120] on div "Resident Liaision Officer Work – retrofit /home energy improvements Site office…" at bounding box center [701, 97] width 477 height 139
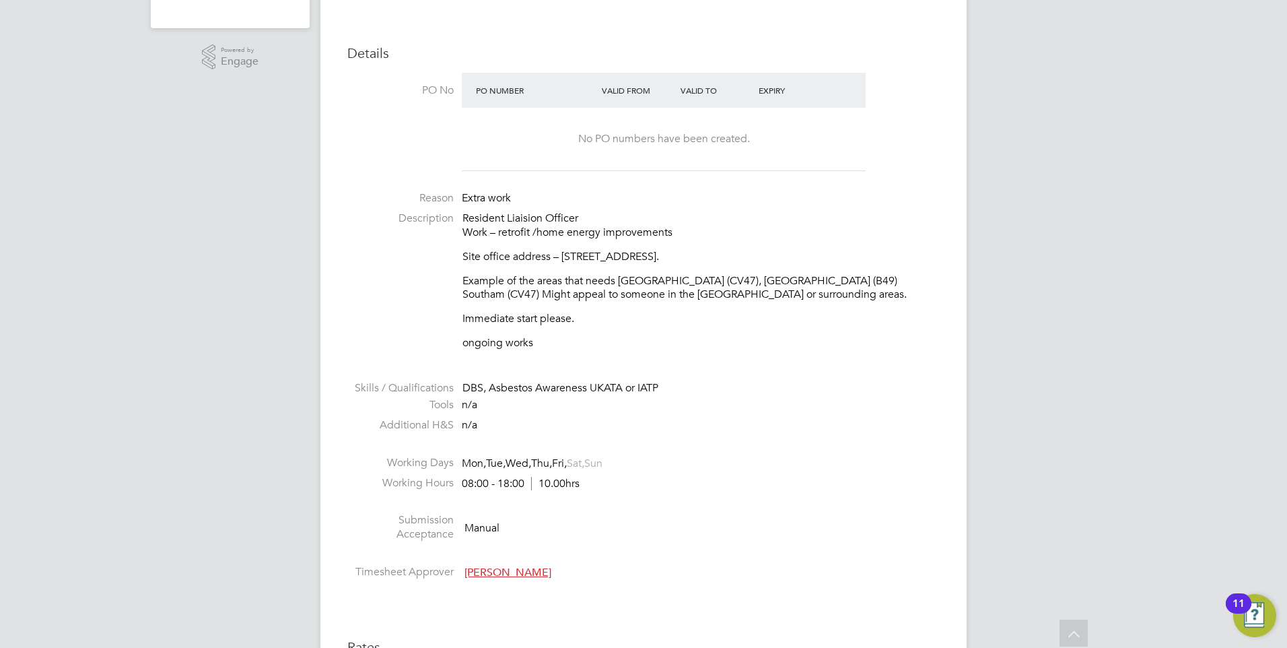
scroll to position [337, 0]
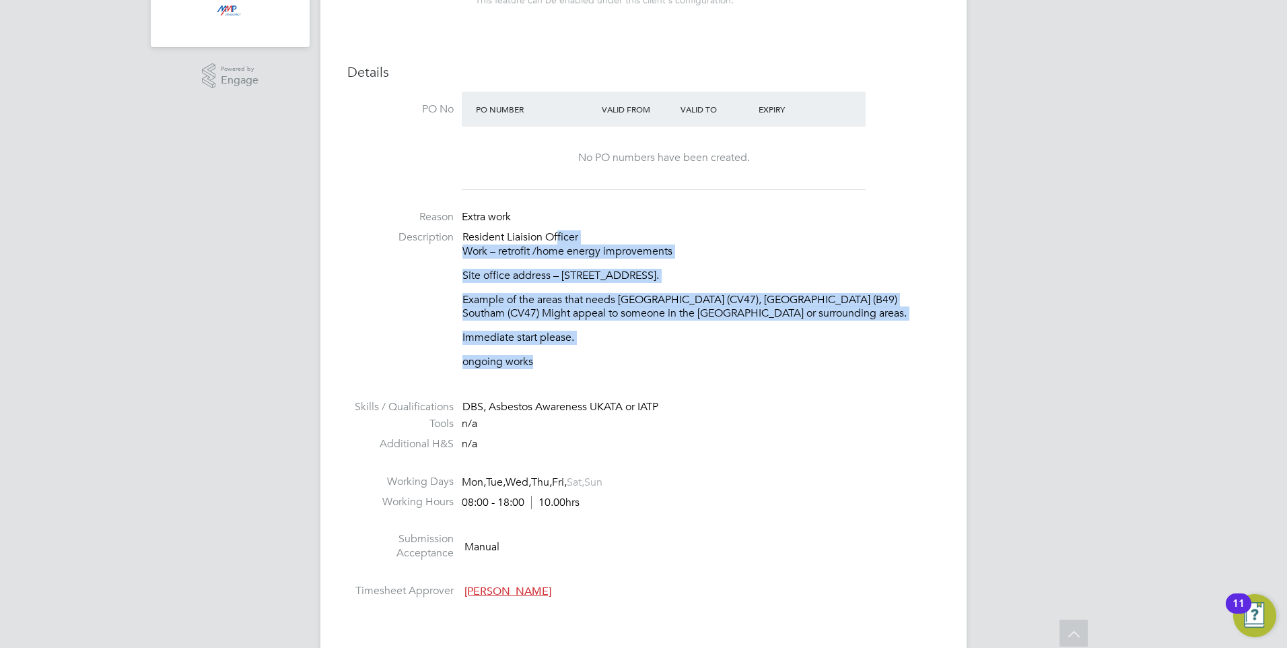
drag, startPoint x: 788, startPoint y: 375, endPoint x: 564, endPoint y: 242, distance: 260.9
click at [564, 242] on li "Description Resident Liaision Officer Work – retrofit /home energy improvements…" at bounding box center [643, 306] width 593 height 152
drag, startPoint x: 564, startPoint y: 242, endPoint x: 677, endPoint y: 316, distance: 136.1
click at [677, 316] on p "Example of the areas that needs Stratford (CV47), Alcester (B49) Southam (CV47)…" at bounding box center [701, 307] width 477 height 28
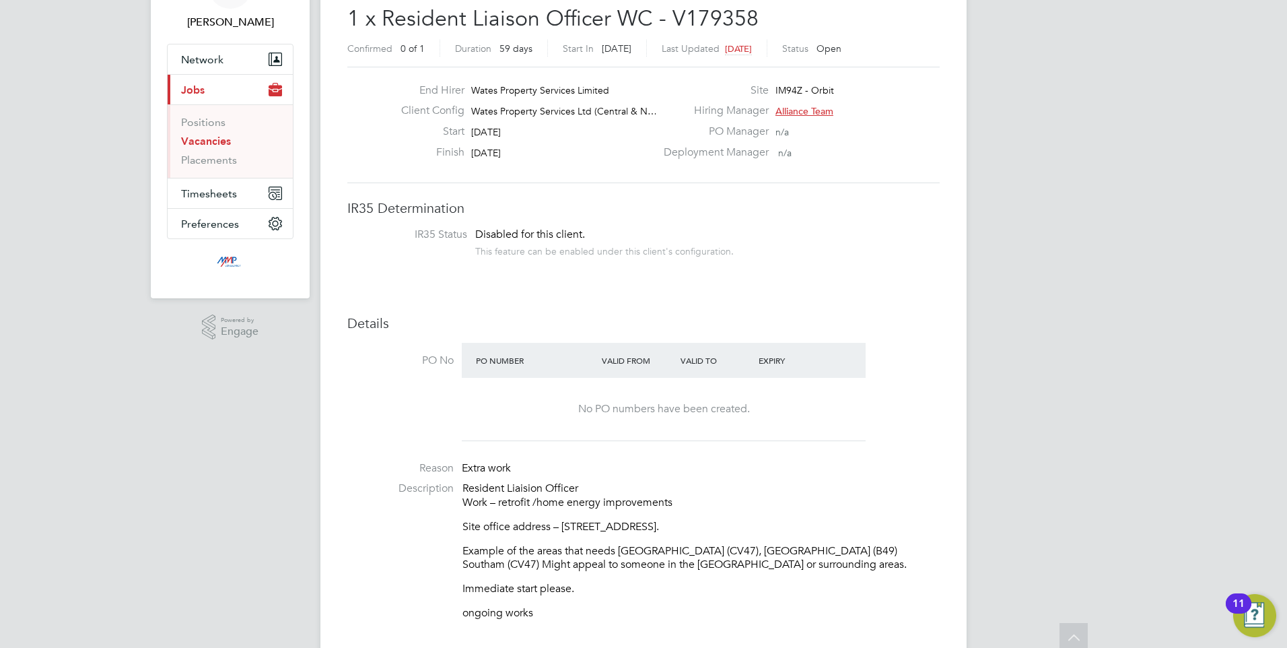
scroll to position [0, 0]
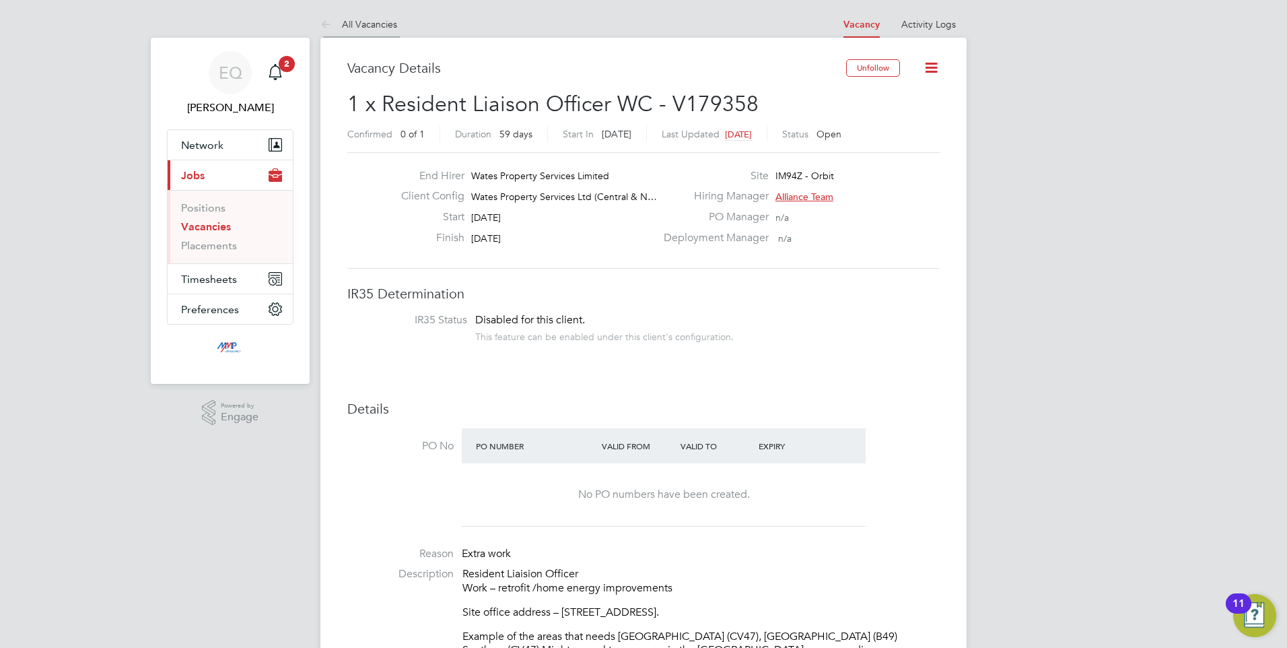
click at [338, 33] on li "All Vacancies" at bounding box center [359, 24] width 77 height 27
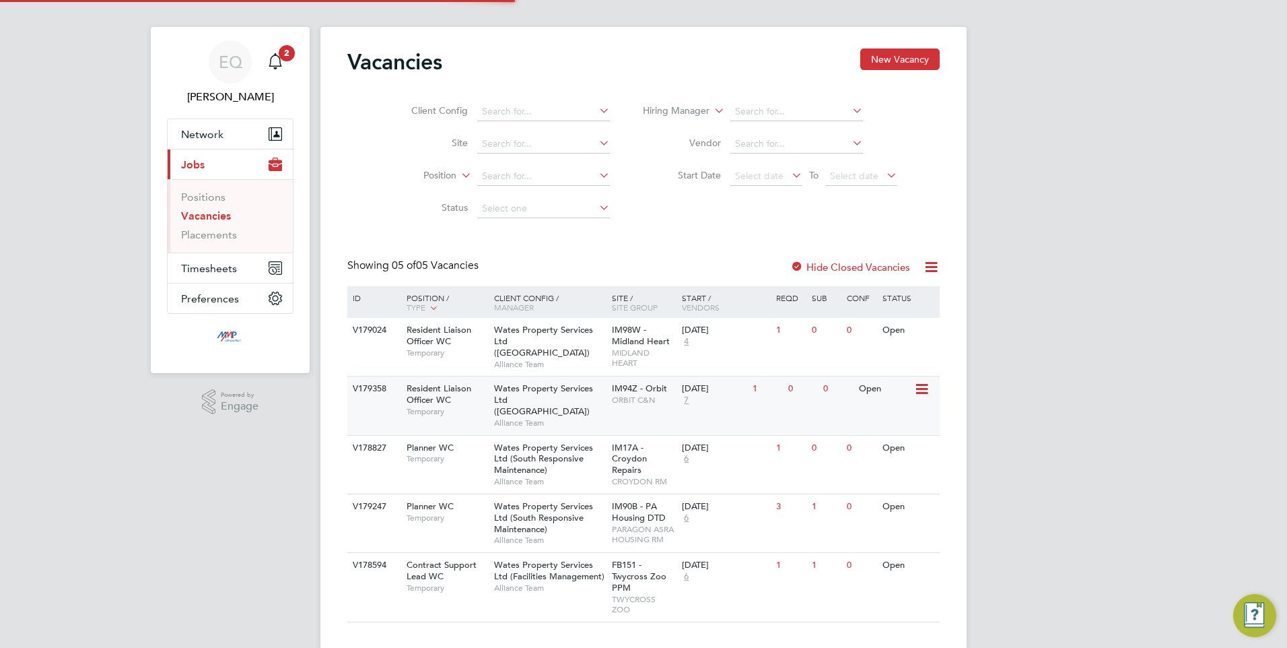
scroll to position [22, 0]
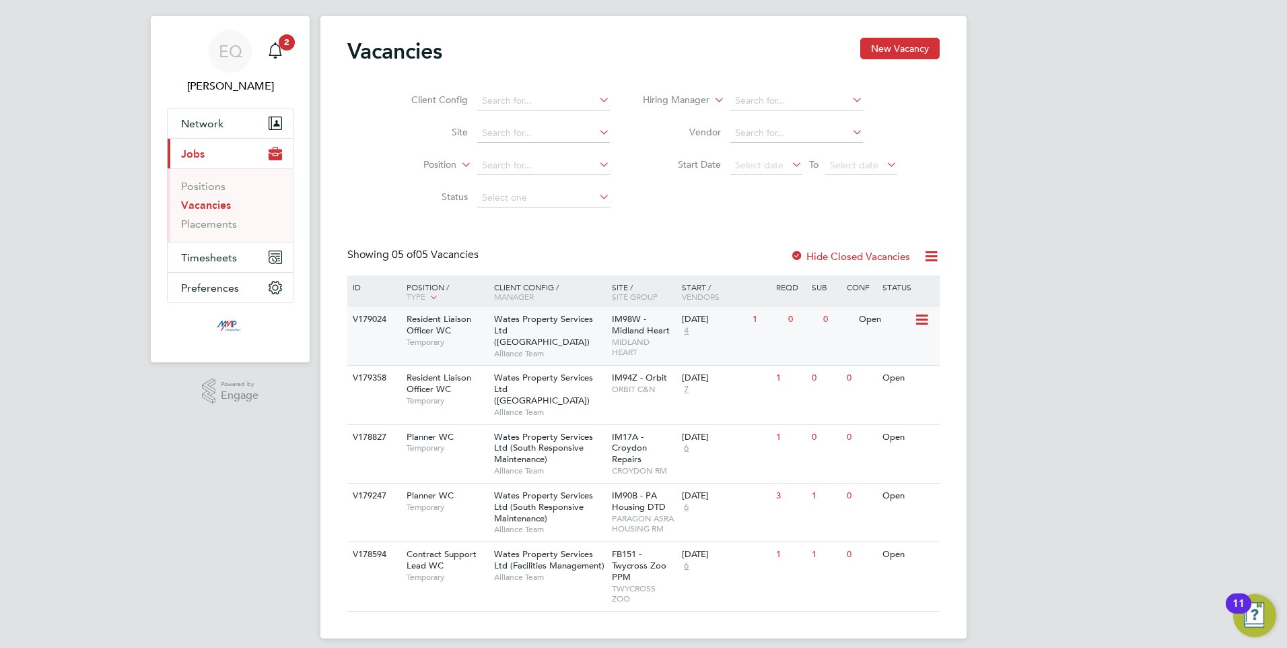
click at [460, 329] on div "Resident Liaison Officer WC Temporary" at bounding box center [444, 330] width 94 height 46
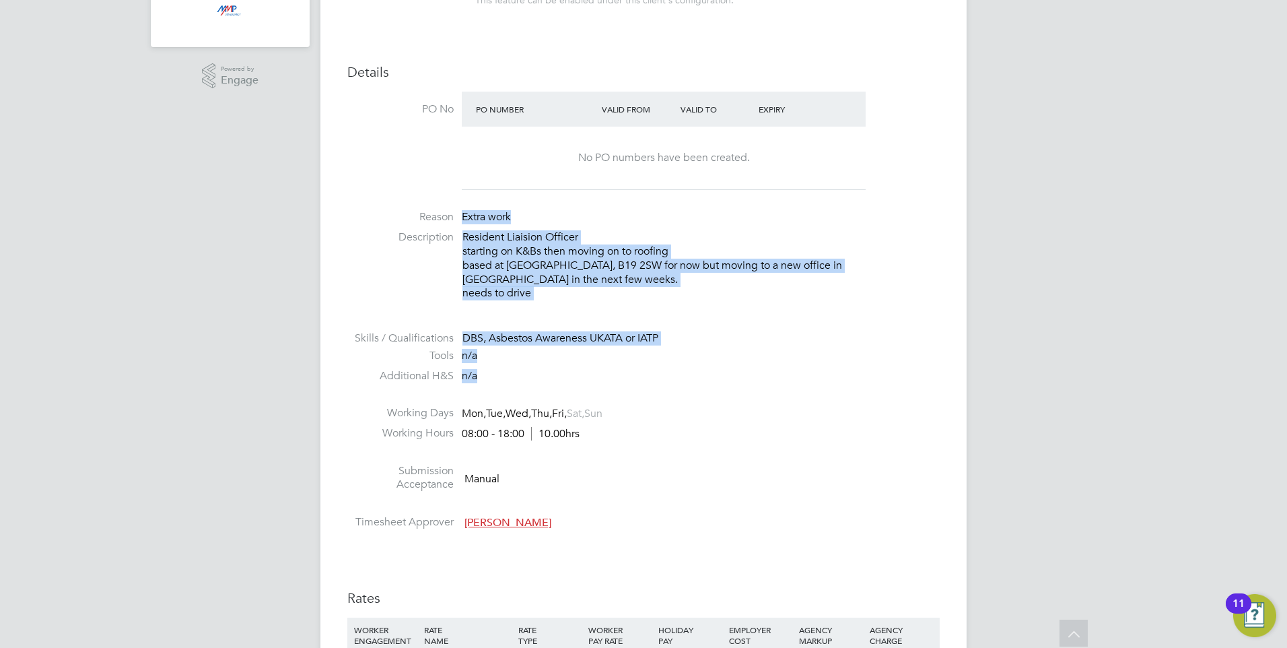
drag, startPoint x: 742, startPoint y: 370, endPoint x: 450, endPoint y: 206, distance: 334.7
click at [450, 206] on ul "PO No PO Number Valid From Valid To Expiry No PO numbers have been created. Rea…" at bounding box center [643, 314] width 593 height 444
drag, startPoint x: 450, startPoint y: 206, endPoint x: 708, endPoint y: 321, distance: 281.5
click at [708, 321] on li at bounding box center [643, 323] width 593 height 18
drag, startPoint x: 650, startPoint y: 311, endPoint x: 467, endPoint y: 217, distance: 206.3
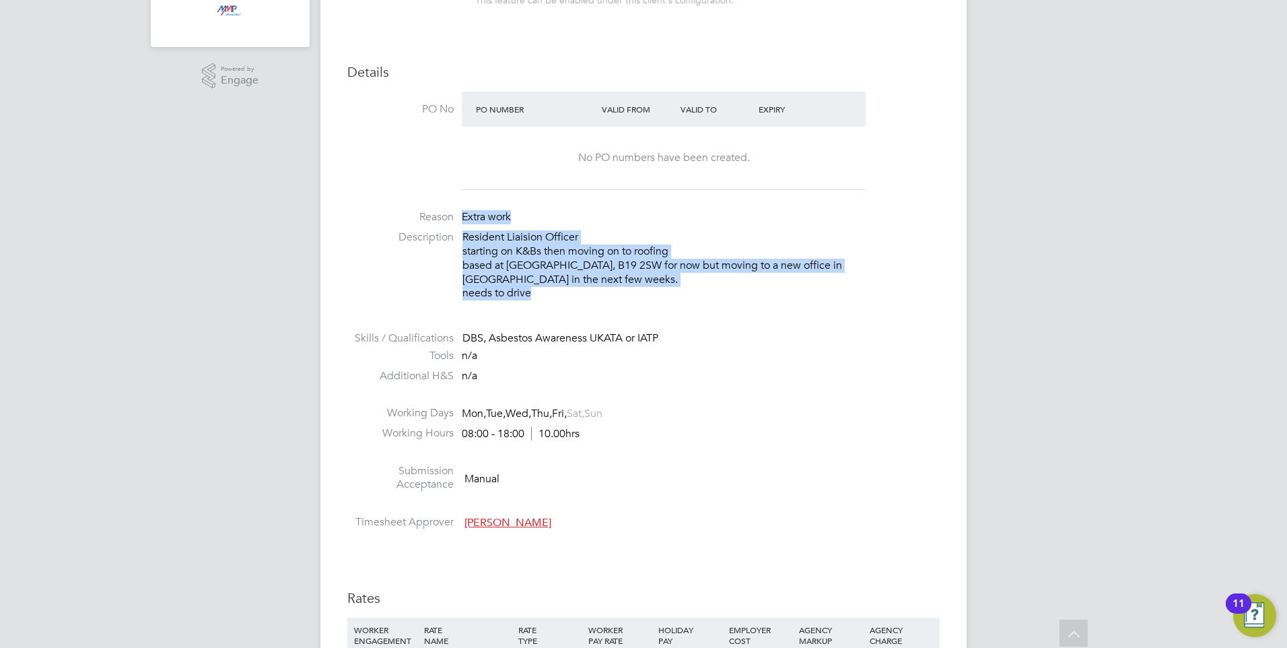
click at [467, 217] on ul "PO No PO Number Valid From Valid To Expiry No PO numbers have been created. Rea…" at bounding box center [643, 314] width 593 height 444
drag, startPoint x: 467, startPoint y: 217, endPoint x: 553, endPoint y: 250, distance: 92.3
click at [553, 250] on p "Resident Liaision Officer starting on K&Bs then moving on to roofing based at I…" at bounding box center [701, 265] width 477 height 70
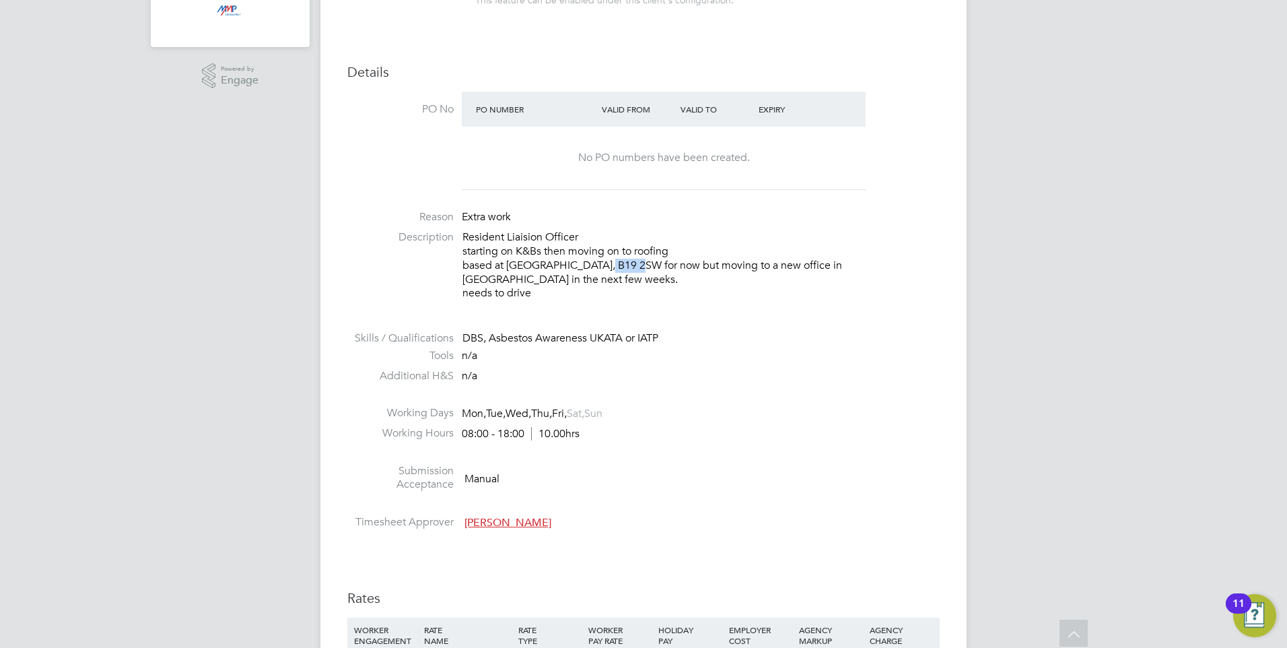
drag, startPoint x: 596, startPoint y: 265, endPoint x: 630, endPoint y: 265, distance: 34.3
click at [630, 265] on p "Resident Liaision Officer starting on K&Bs then moving on to roofing based at I…" at bounding box center [701, 265] width 477 height 70
drag, startPoint x: 630, startPoint y: 265, endPoint x: 600, endPoint y: 265, distance: 30.3
click at [601, 265] on p "Resident Liaision Officer starting on K&Bs then moving on to roofing based at I…" at bounding box center [701, 265] width 477 height 70
drag, startPoint x: 589, startPoint y: 263, endPoint x: 634, endPoint y: 265, distance: 45.8
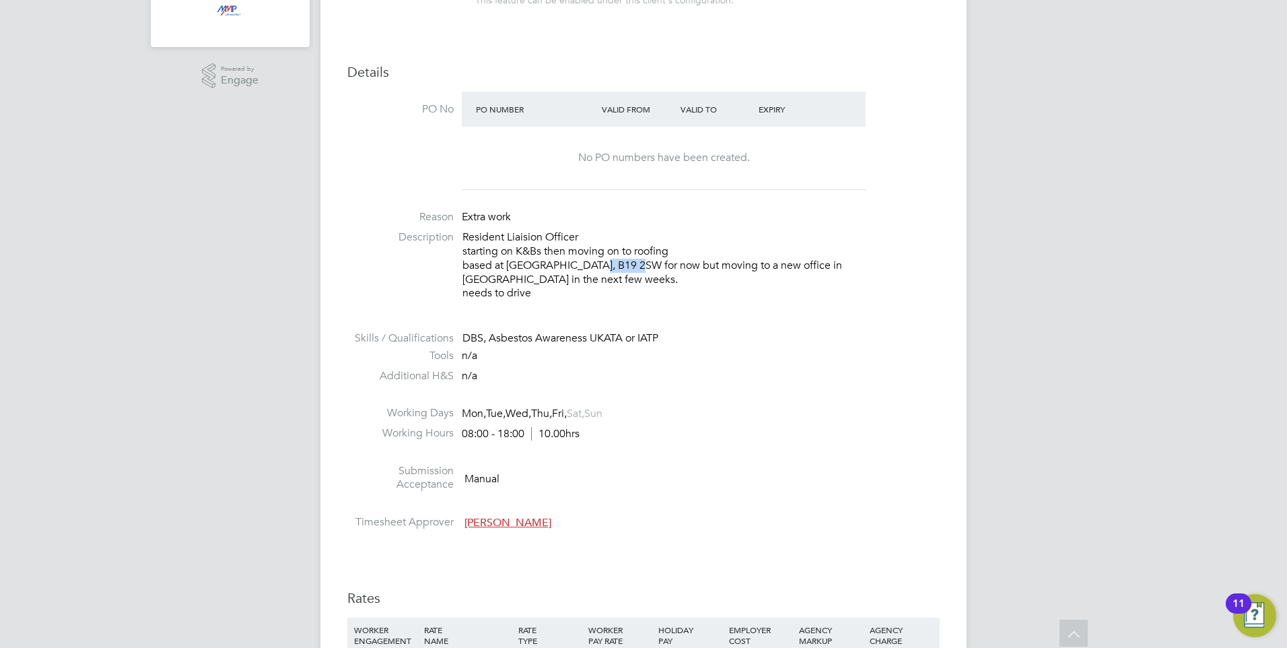
click at [634, 265] on p "Resident Liaision Officer starting on K&Bs then moving on to roofing based at I…" at bounding box center [701, 265] width 477 height 70
copy p "B19 2SW"
drag, startPoint x: 565, startPoint y: 516, endPoint x: 585, endPoint y: 505, distance: 23.2
click at [568, 516] on li "Timesheet Approver Annette Horner" at bounding box center [643, 525] width 593 height 20
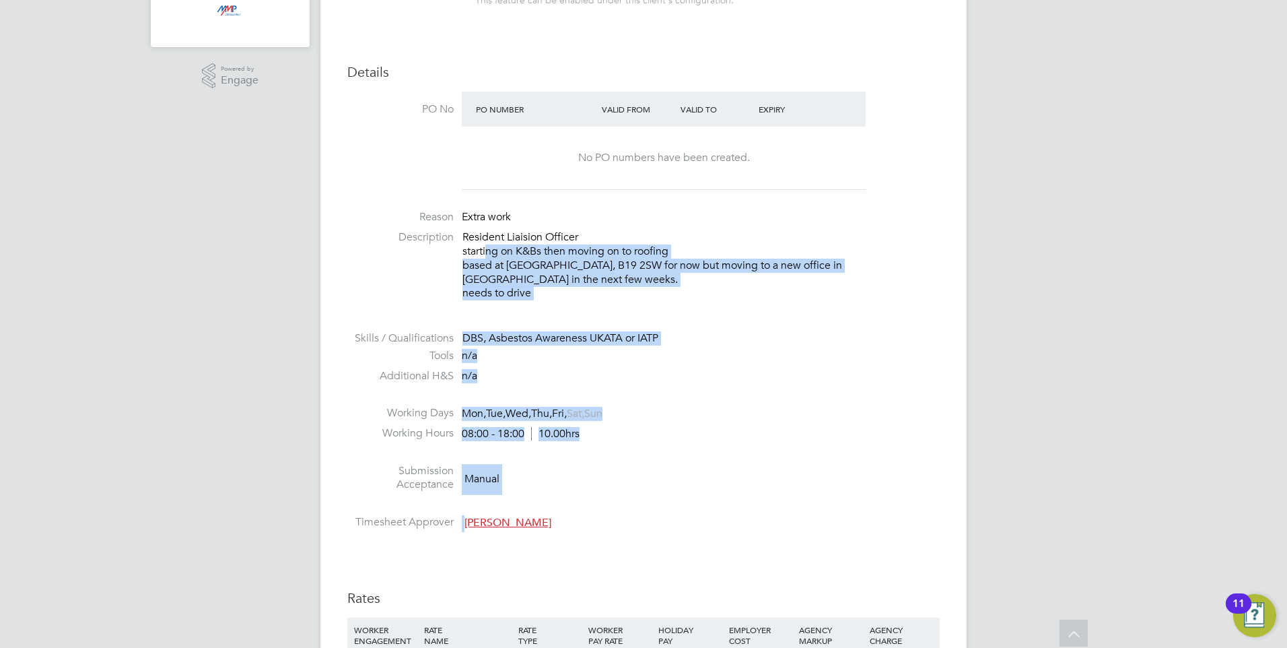
drag, startPoint x: 773, startPoint y: 516, endPoint x: 484, endPoint y: 245, distance: 396.3
click at [484, 245] on ul "PO No PO Number Valid From Valid To Expiry No PO numbers have been created. Rea…" at bounding box center [643, 314] width 593 height 444
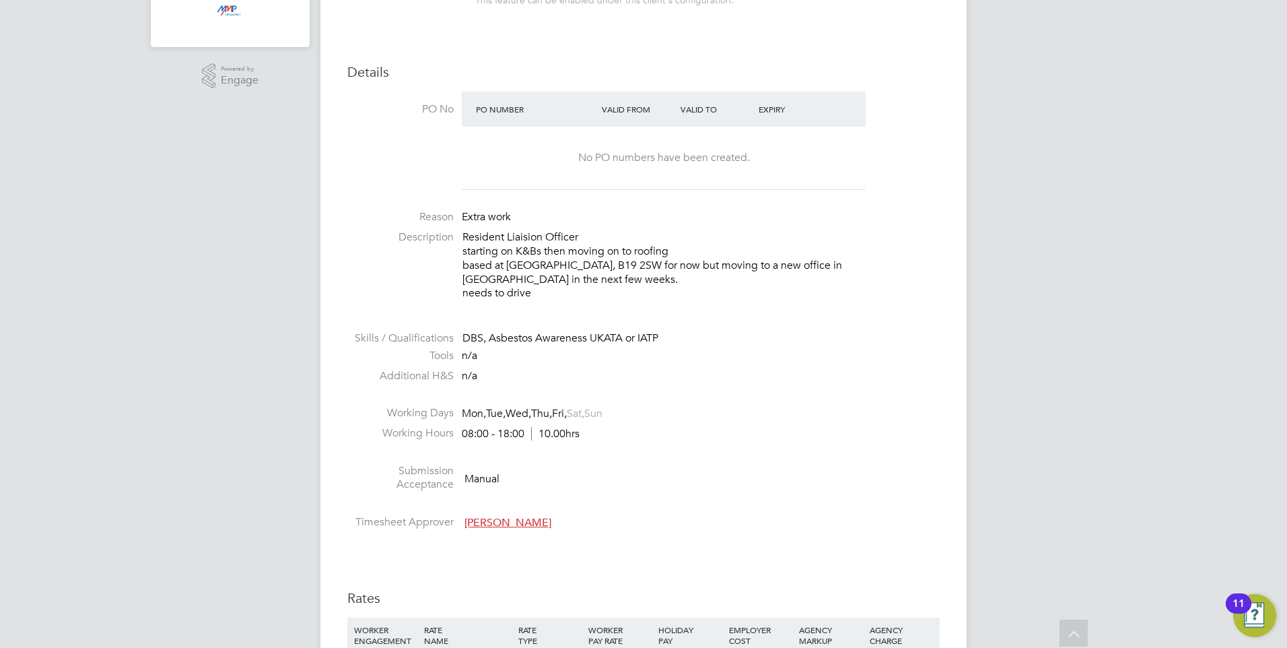
drag, startPoint x: 484, startPoint y: 245, endPoint x: 505, endPoint y: 244, distance: 20.9
click at [492, 244] on p "Resident Liaision Officer starting on K&Bs then moving on to roofing based at I…" at bounding box center [701, 265] width 477 height 70
drag, startPoint x: 650, startPoint y: 257, endPoint x: 902, endPoint y: 288, distance: 253.1
click at [904, 288] on p "Resident Liaision Officer starting on K&Bs then moving on to roofing based at I…" at bounding box center [701, 265] width 477 height 70
drag, startPoint x: 902, startPoint y: 288, endPoint x: 857, endPoint y: 288, distance: 44.4
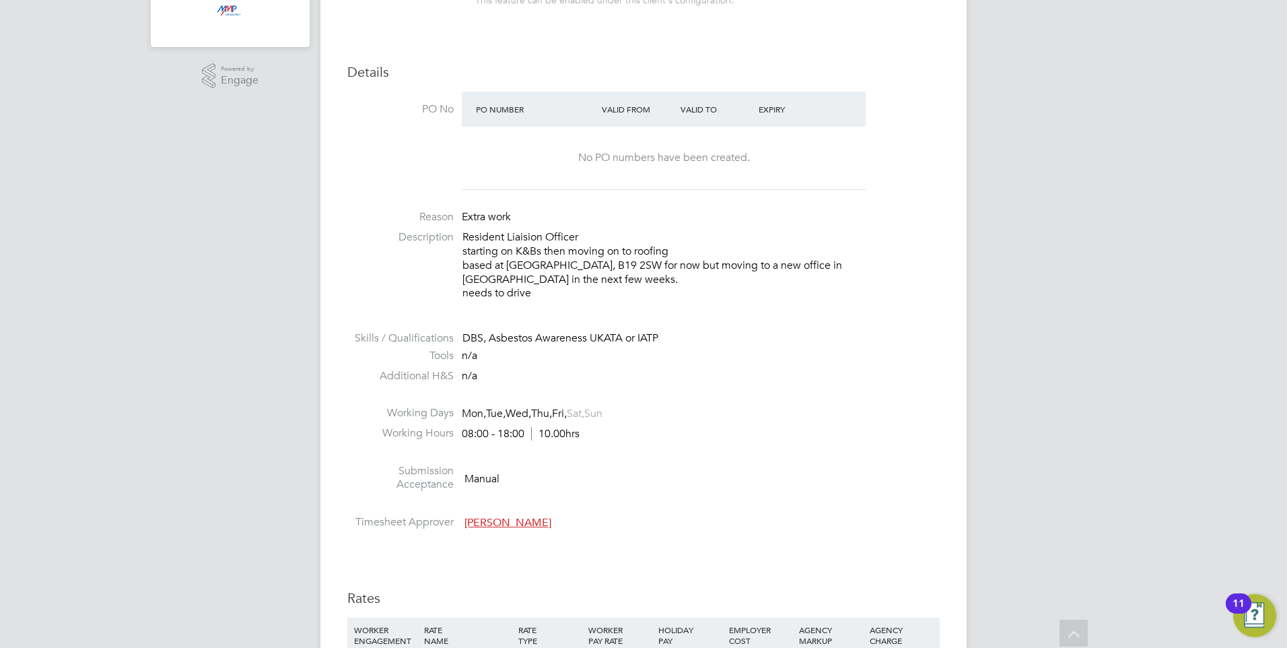
click at [857, 288] on p "Resident Liaision Officer starting on K&Bs then moving on to roofing based at I…" at bounding box center [701, 265] width 477 height 70
drag, startPoint x: 822, startPoint y: 265, endPoint x: 896, endPoint y: 261, distance: 74.9
click at [896, 261] on p "Resident Liaision Officer starting on K&Bs then moving on to roofing based at I…" at bounding box center [701, 265] width 477 height 70
copy p "Wolverhampton"
click at [656, 341] on div "DBS, Asbestos Awareness UKATA or IATP" at bounding box center [701, 338] width 477 height 14
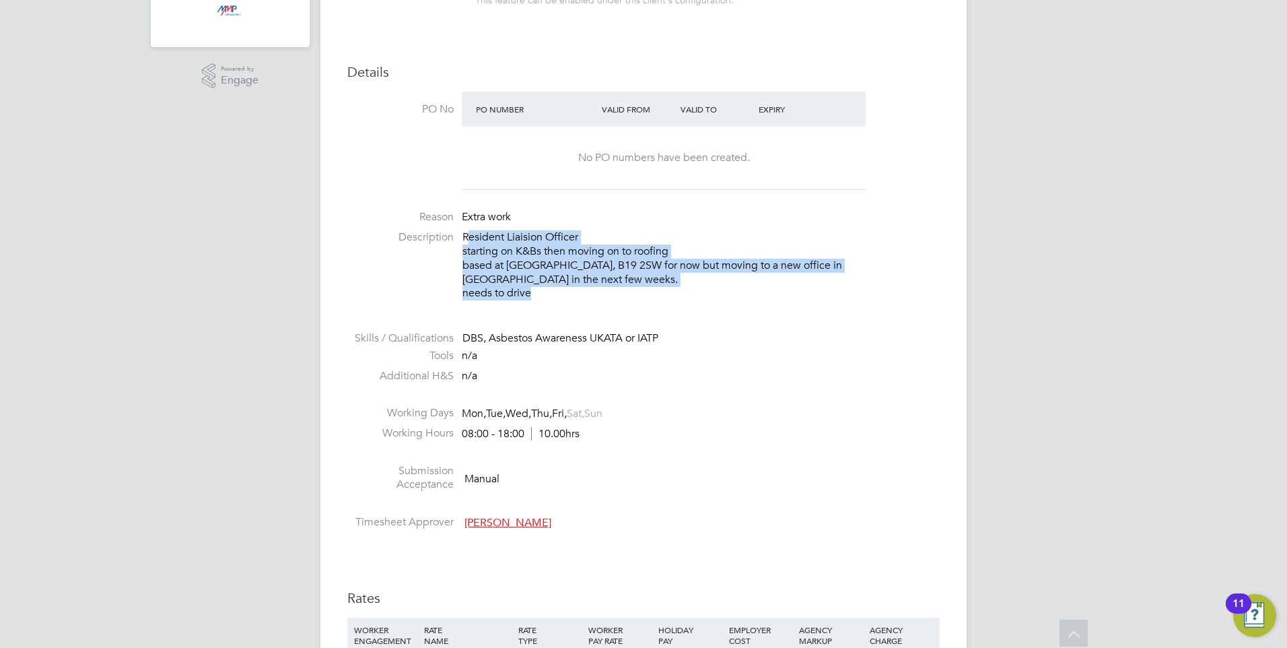
drag, startPoint x: 607, startPoint y: 310, endPoint x: 474, endPoint y: 234, distance: 153.2
click at [472, 233] on ul "PO No PO Number Valid From Valid To Expiry No PO numbers have been created. Rea…" at bounding box center [643, 314] width 593 height 444
drag, startPoint x: 474, startPoint y: 234, endPoint x: 588, endPoint y: 290, distance: 126.8
click at [588, 290] on p "Resident Liaision Officer starting on K&Bs then moving on to roofing based at I…" at bounding box center [701, 265] width 477 height 70
drag, startPoint x: 462, startPoint y: 261, endPoint x: 586, endPoint y: 285, distance: 126.2
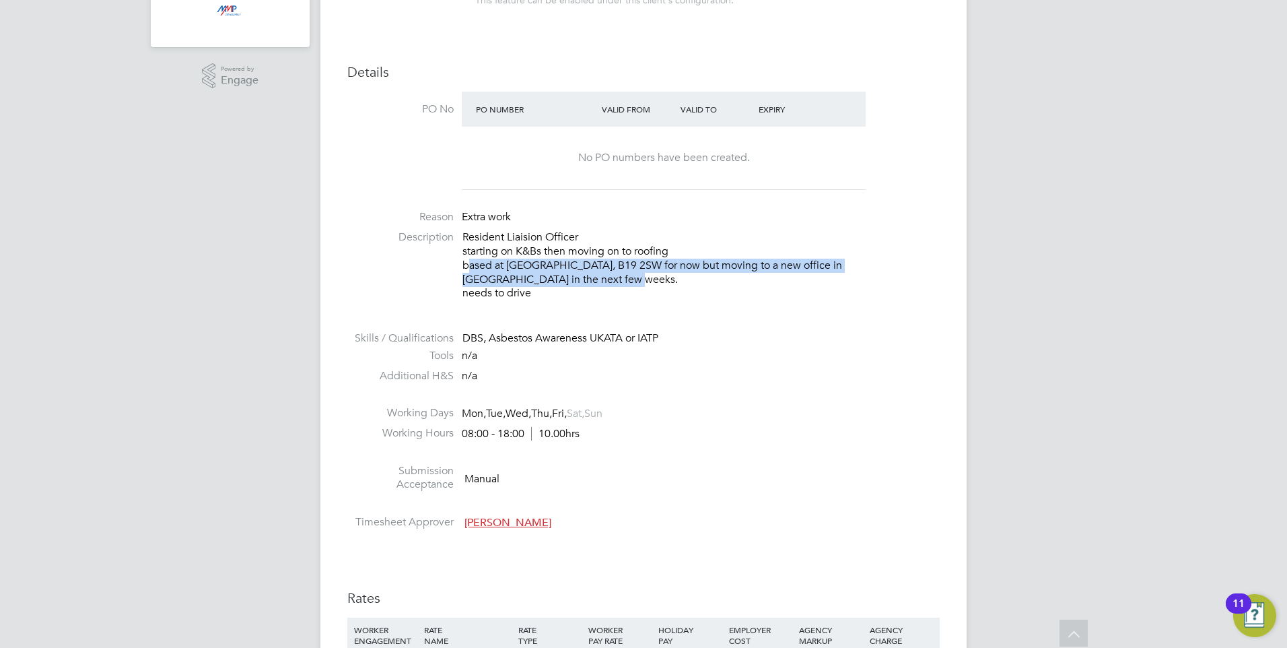
click at [586, 285] on li "Description Resident Liaision Officer starting on K&Bs then moving on to roofin…" at bounding box center [643, 271] width 593 height 83
drag, startPoint x: 586, startPoint y: 285, endPoint x: 577, endPoint y: 285, distance: 8.8
click at [577, 285] on p "Resident Liaision Officer starting on K&Bs then moving on to roofing based at I…" at bounding box center [701, 265] width 477 height 70
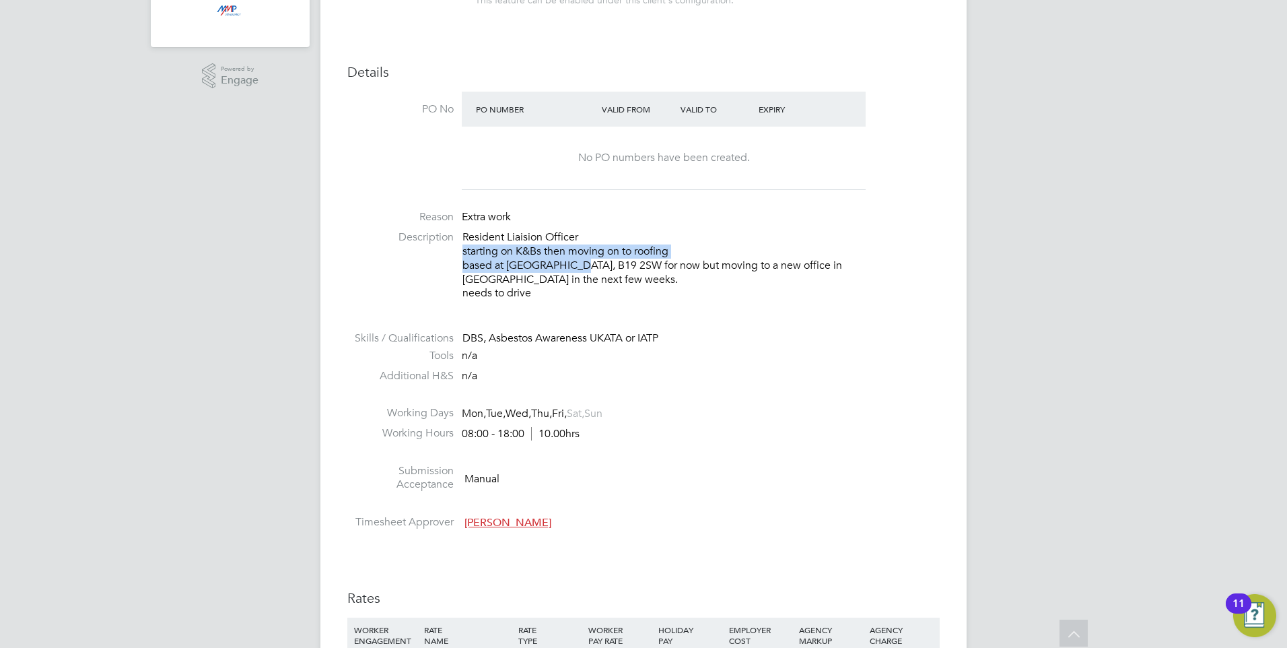
drag, startPoint x: 587, startPoint y: 261, endPoint x: 712, endPoint y: 261, distance: 124.6
click at [712, 261] on p "Resident Liaision Officer starting on K&Bs then moving on to roofing based at I…" at bounding box center [701, 265] width 477 height 70
drag, startPoint x: 712, startPoint y: 261, endPoint x: 661, endPoint y: 275, distance: 52.9
click at [670, 278] on p "Resident Liaision Officer starting on K&Bs then moving on to roofing based at I…" at bounding box center [701, 265] width 477 height 70
drag, startPoint x: 555, startPoint y: 246, endPoint x: 798, endPoint y: 296, distance: 248.1
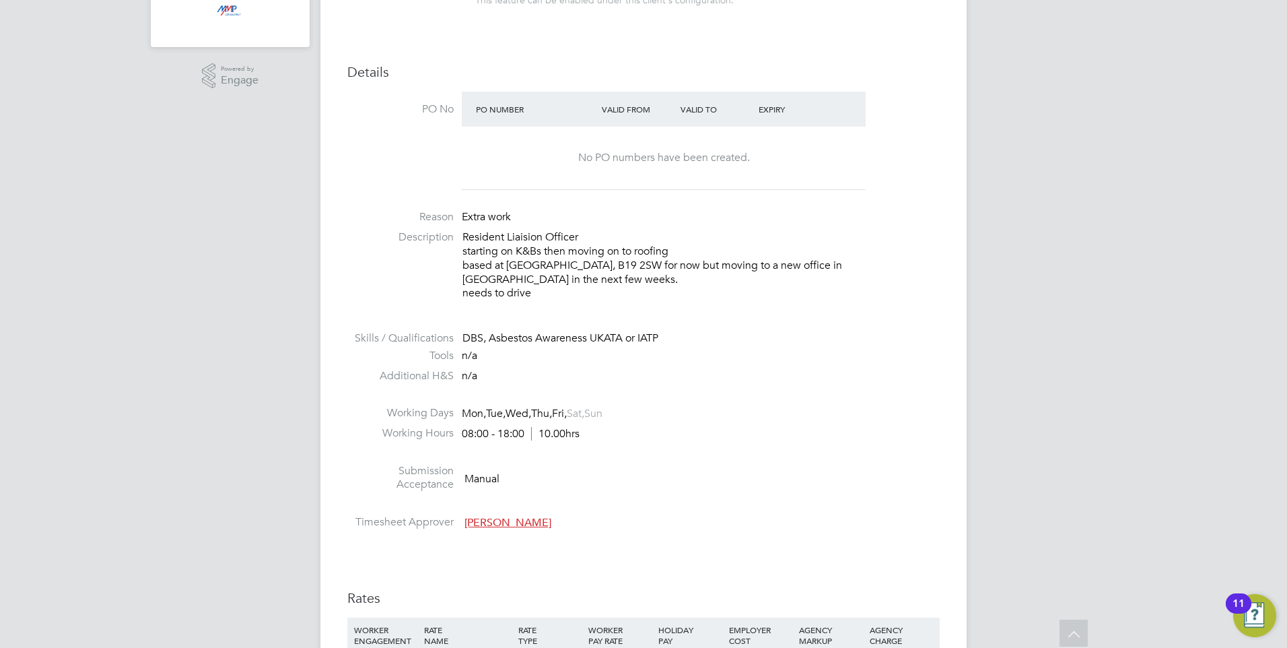
click at [798, 296] on p "Resident Liaision Officer starting on K&Bs then moving on to roofing based at I…" at bounding box center [701, 265] width 477 height 70
click at [795, 300] on p "Resident Liaision Officer starting on K&Bs then moving on to roofing based at I…" at bounding box center [701, 265] width 477 height 70
click at [733, 306] on li "Description Resident Liaision Officer starting on K&Bs then moving on to roofin…" at bounding box center [643, 271] width 593 height 83
